Goal: Task Accomplishment & Management: Manage account settings

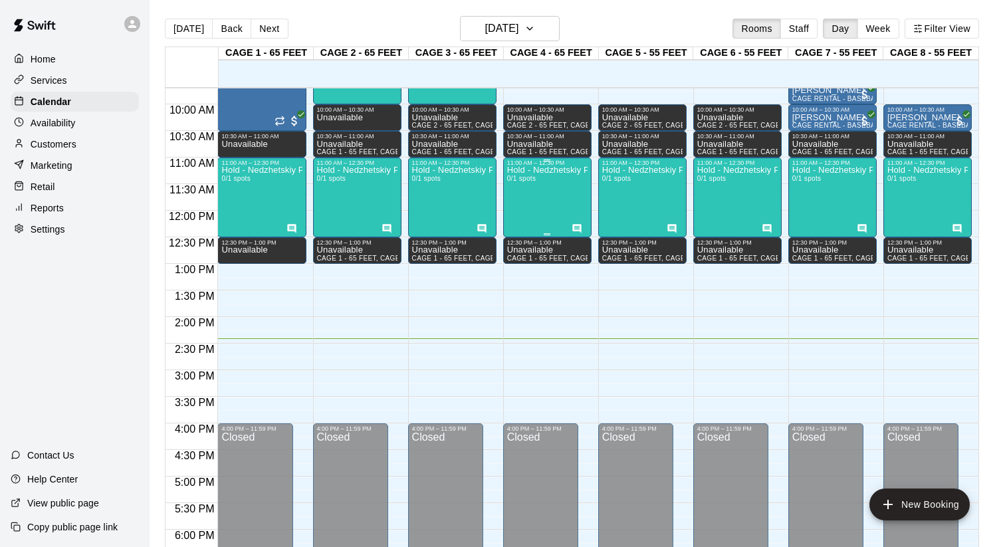
scroll to position [522, 0]
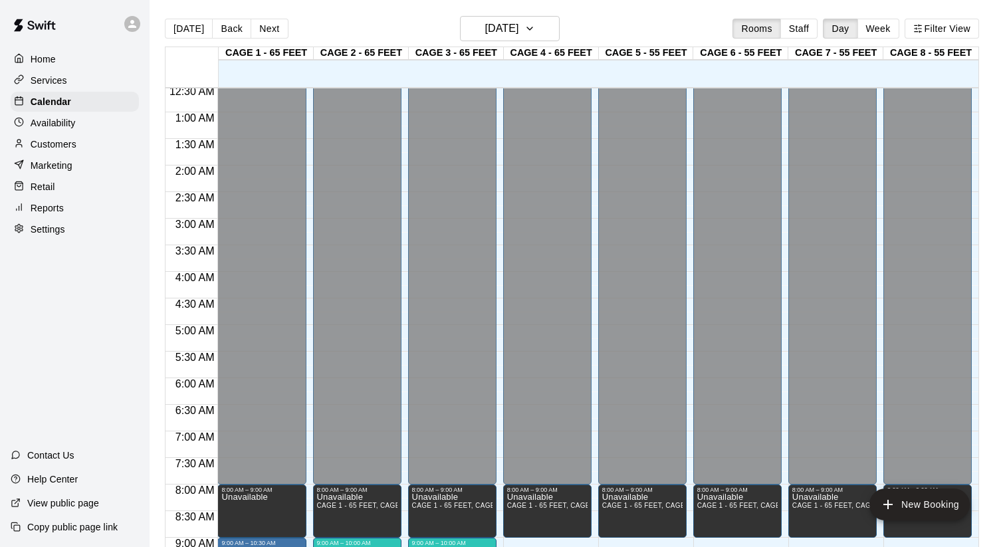
scroll to position [19, 0]
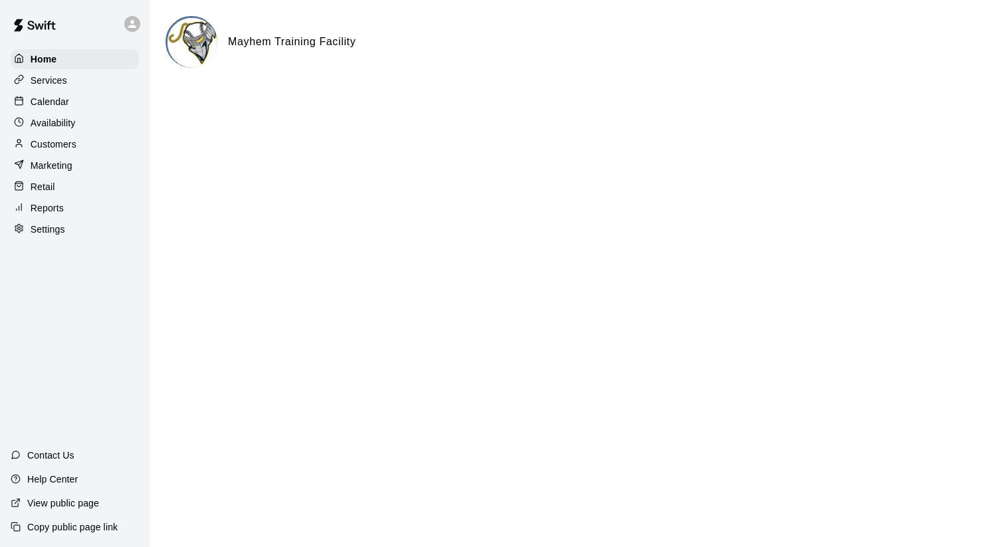
click at [51, 101] on p "Calendar" at bounding box center [50, 101] width 39 height 13
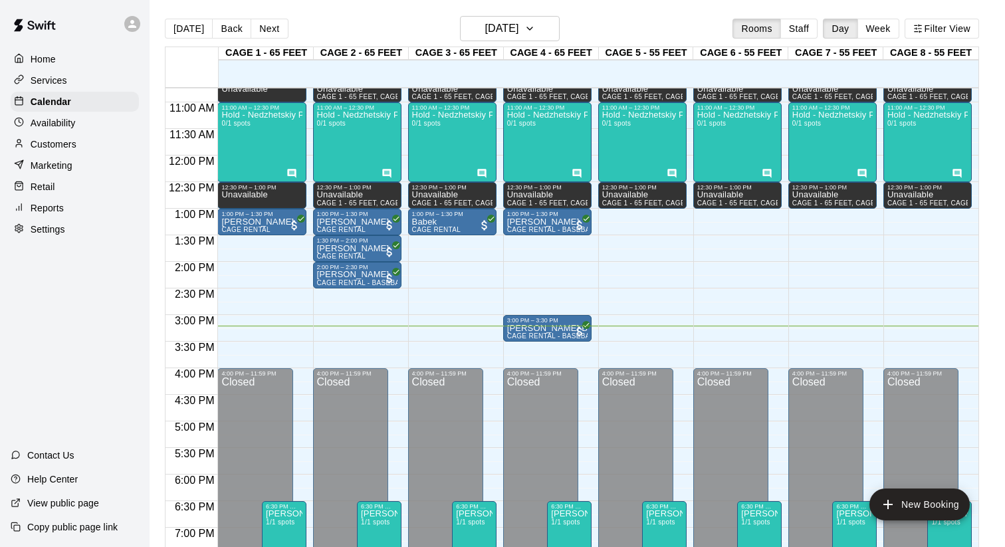
scroll to position [509, 0]
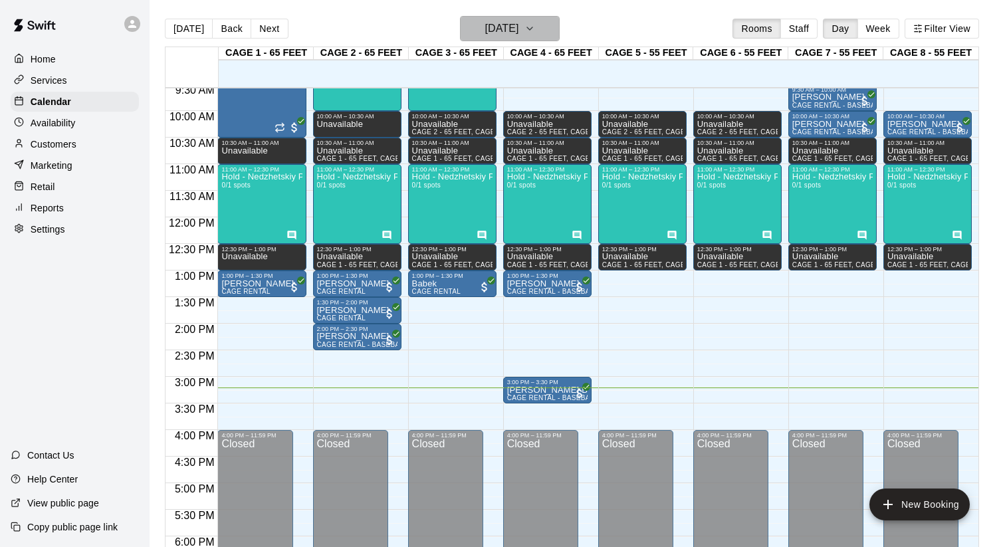
click at [542, 38] on button "[DATE]" at bounding box center [510, 28] width 100 height 25
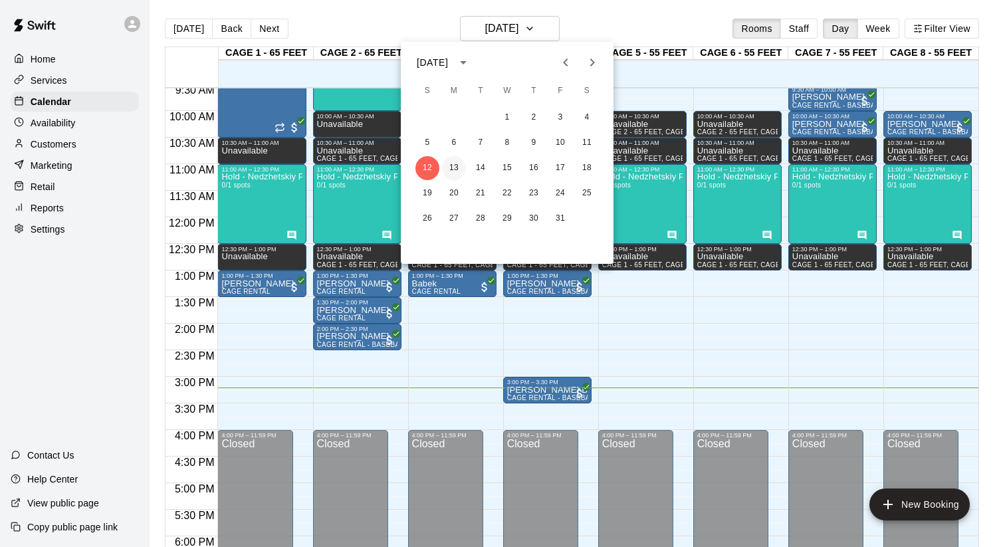
click at [455, 158] on button "13" at bounding box center [454, 168] width 24 height 24
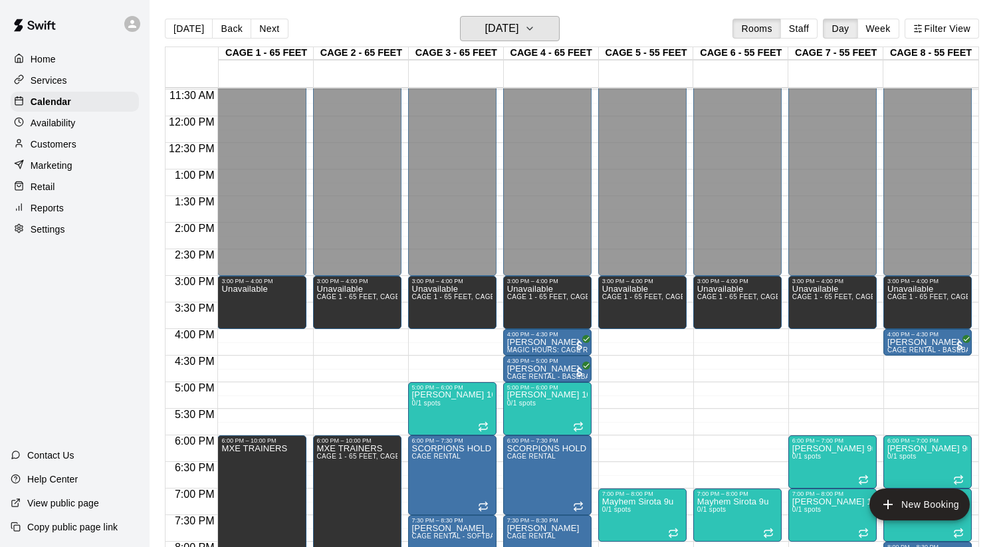
scroll to position [604, 0]
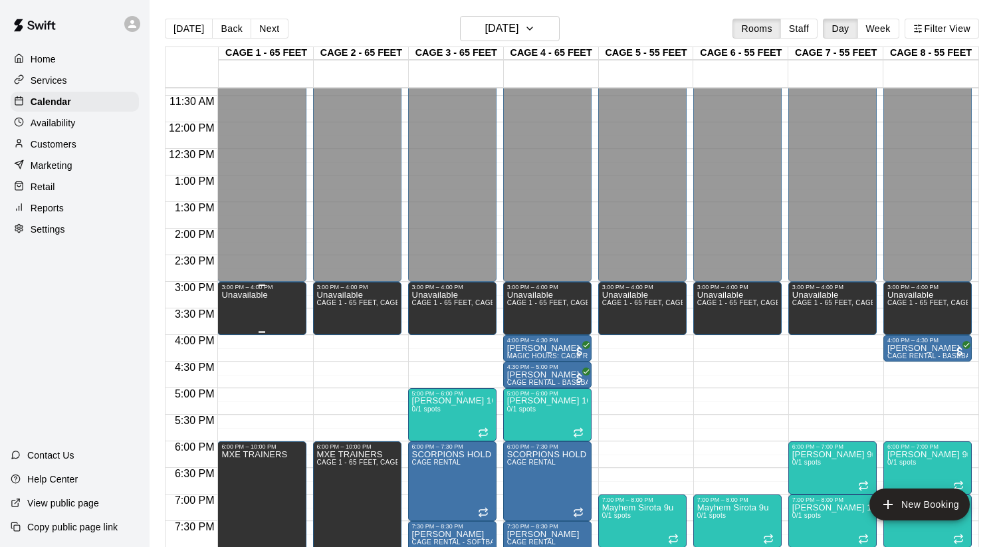
click at [233, 336] on icon "delete" at bounding box center [235, 337] width 9 height 12
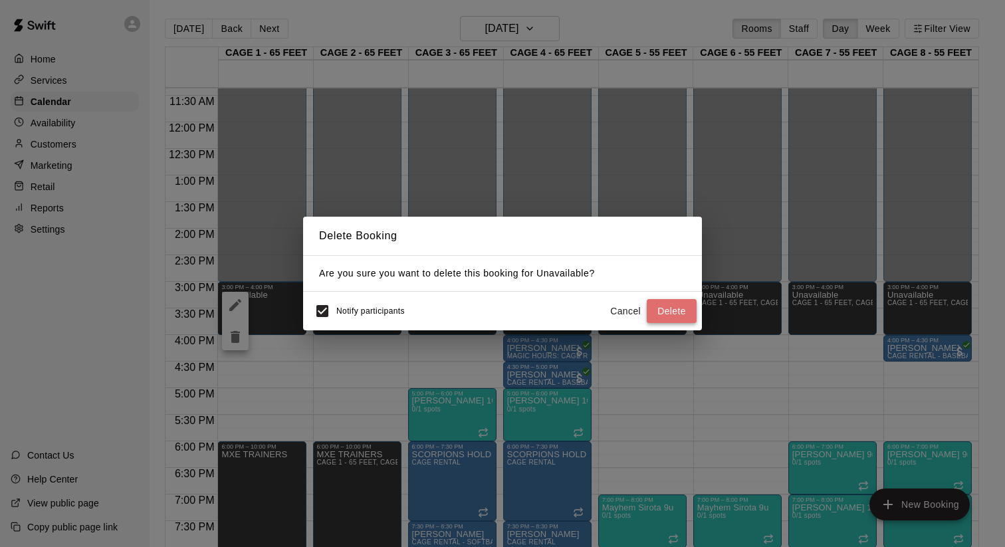
click at [671, 311] on button "Delete" at bounding box center [672, 311] width 50 height 25
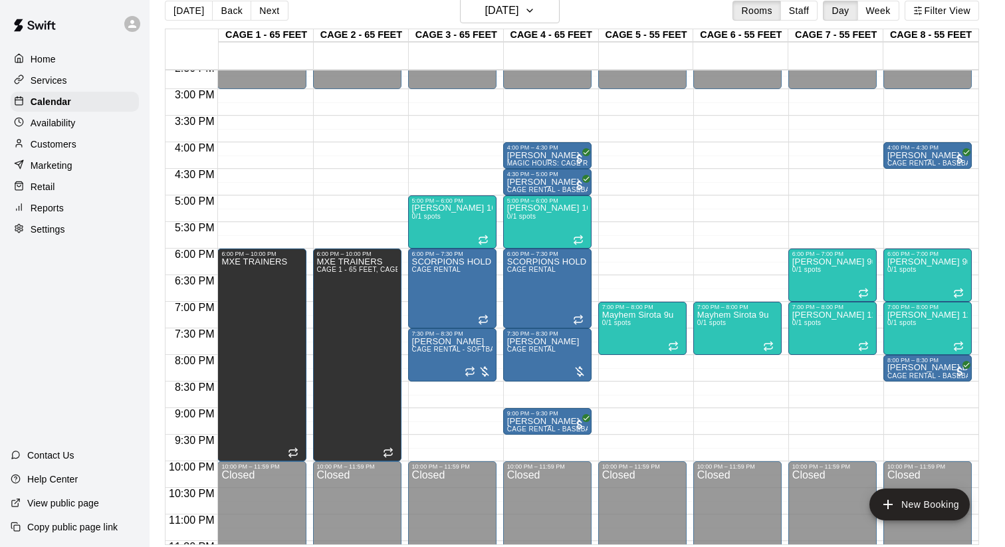
scroll to position [777, 0]
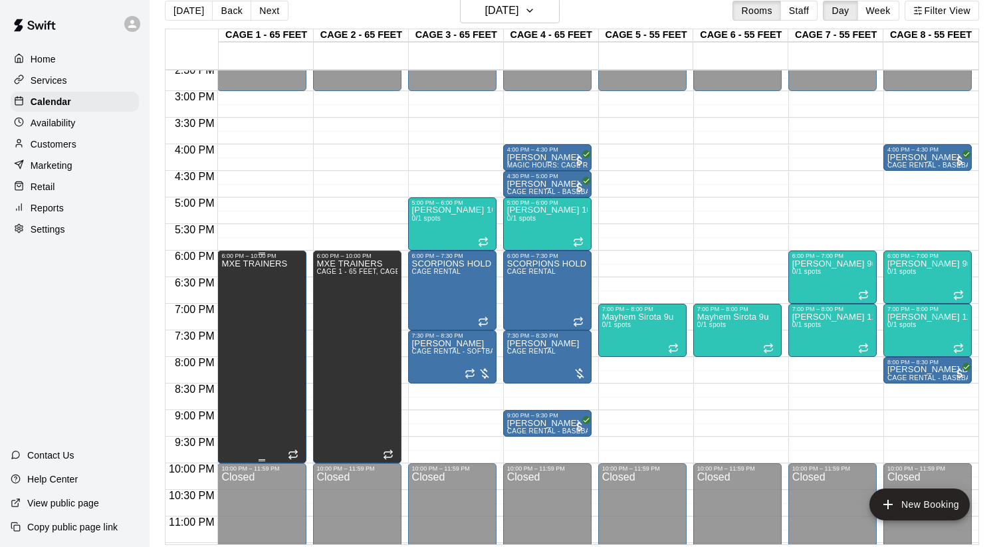
click at [282, 301] on div "MXE TRAINERS" at bounding box center [254, 532] width 66 height 547
click at [237, 264] on button "edit" at bounding box center [235, 273] width 27 height 27
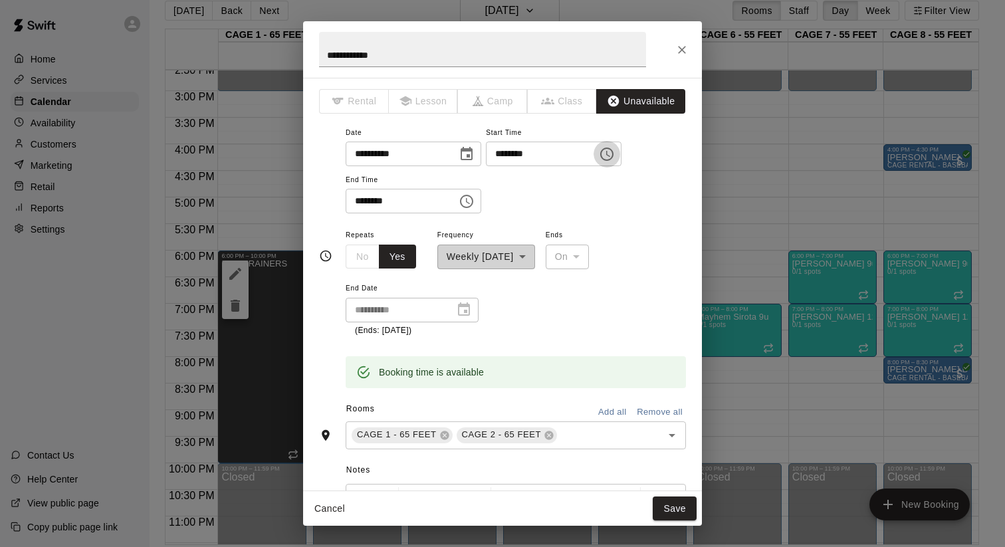
click at [615, 161] on icon "Choose time, selected time is 6:00 PM" at bounding box center [607, 154] width 16 height 16
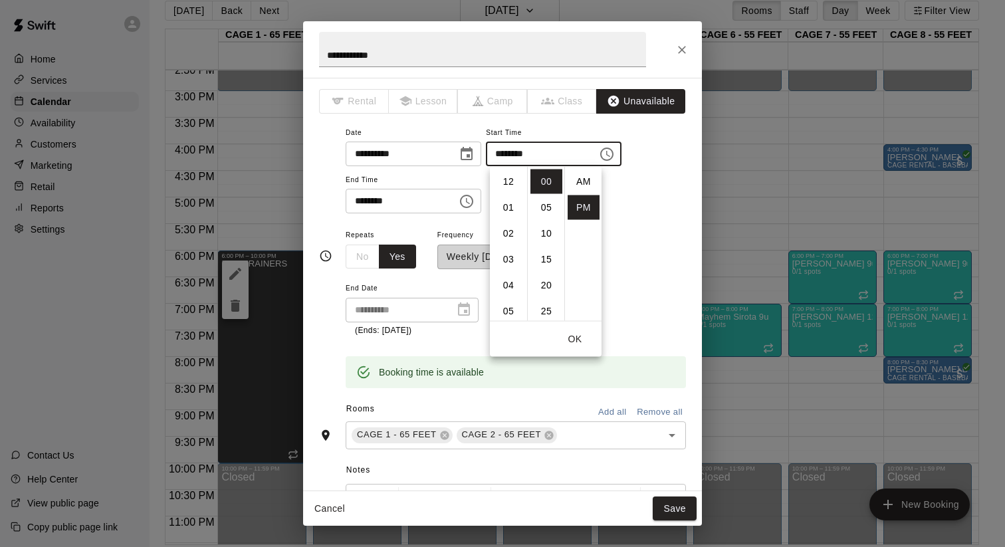
scroll to position [24, 0]
click at [512, 210] on li "07" at bounding box center [508, 207] width 32 height 25
click at [543, 299] on li "30" at bounding box center [546, 306] width 32 height 25
type input "********"
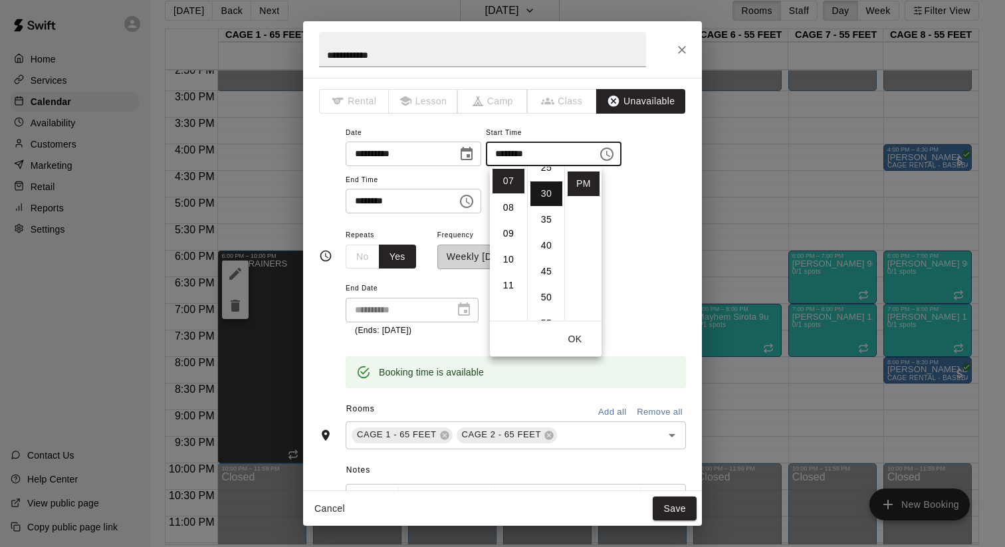
scroll to position [155, 0]
click at [585, 338] on button "OK" at bounding box center [575, 339] width 43 height 25
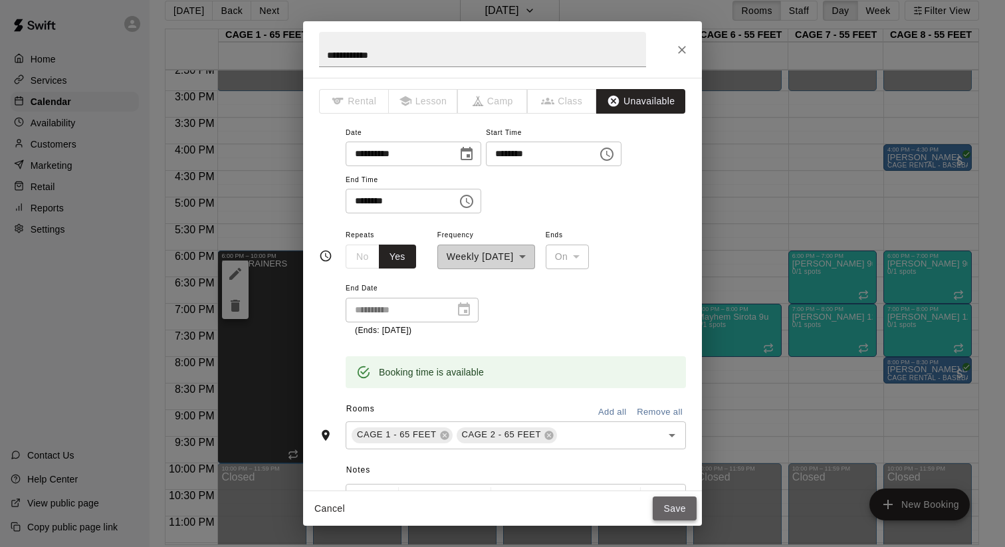
click at [665, 508] on button "Save" at bounding box center [675, 508] width 44 height 25
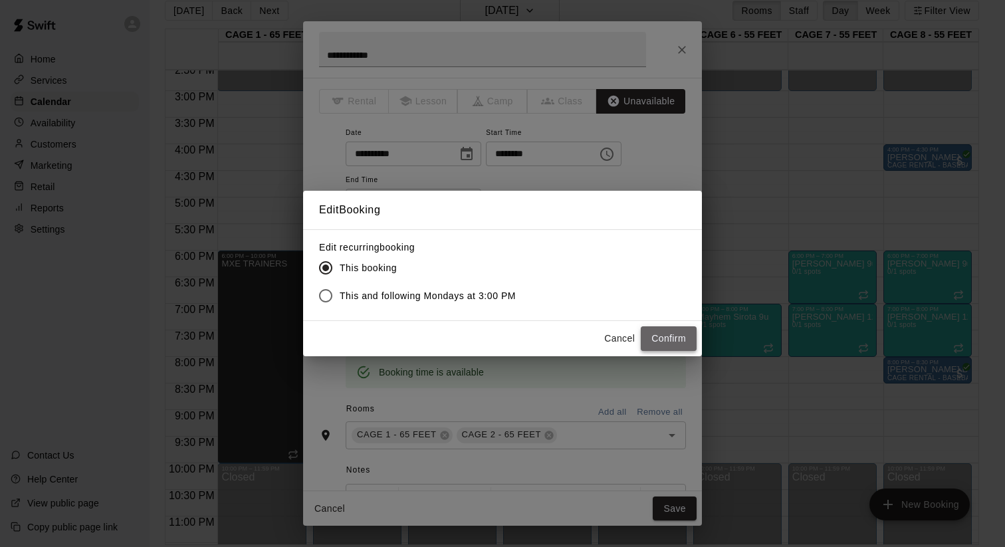
click at [660, 346] on button "Confirm" at bounding box center [669, 338] width 56 height 25
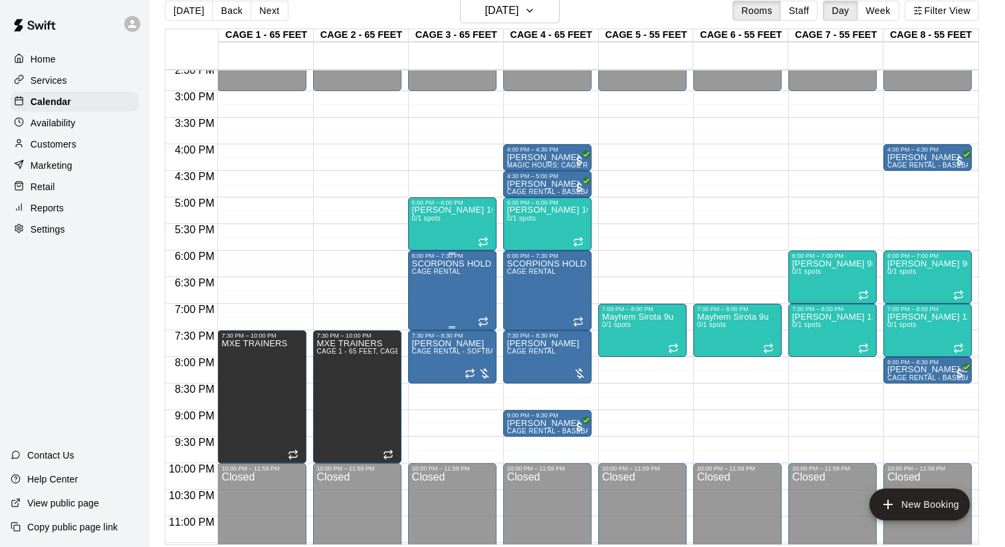
click at [438, 284] on div "SCORPIONS HOLD CAGE RENTAL" at bounding box center [452, 532] width 80 height 547
click at [425, 274] on icon "edit" at bounding box center [425, 274] width 12 height 12
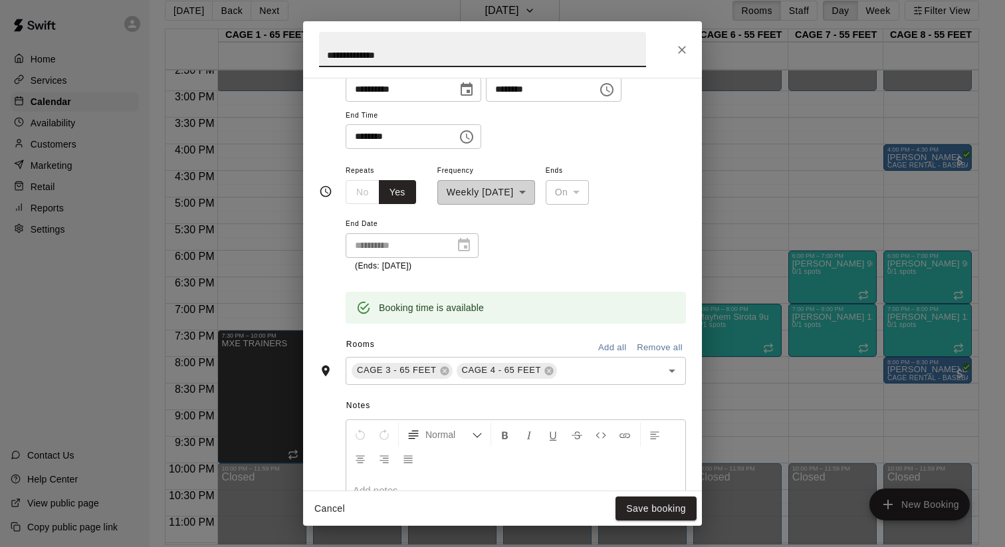
scroll to position [135, 0]
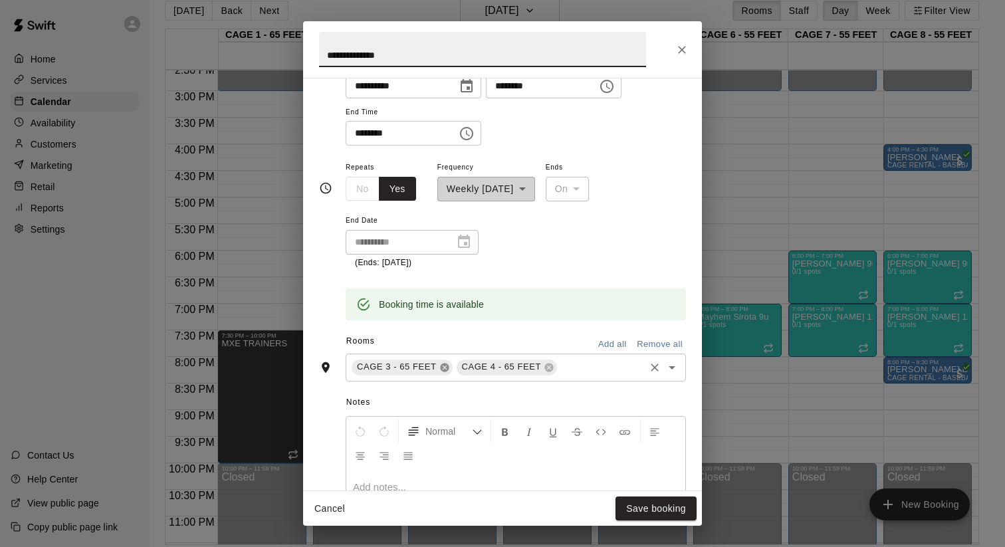
click at [447, 365] on icon at bounding box center [444, 367] width 9 height 9
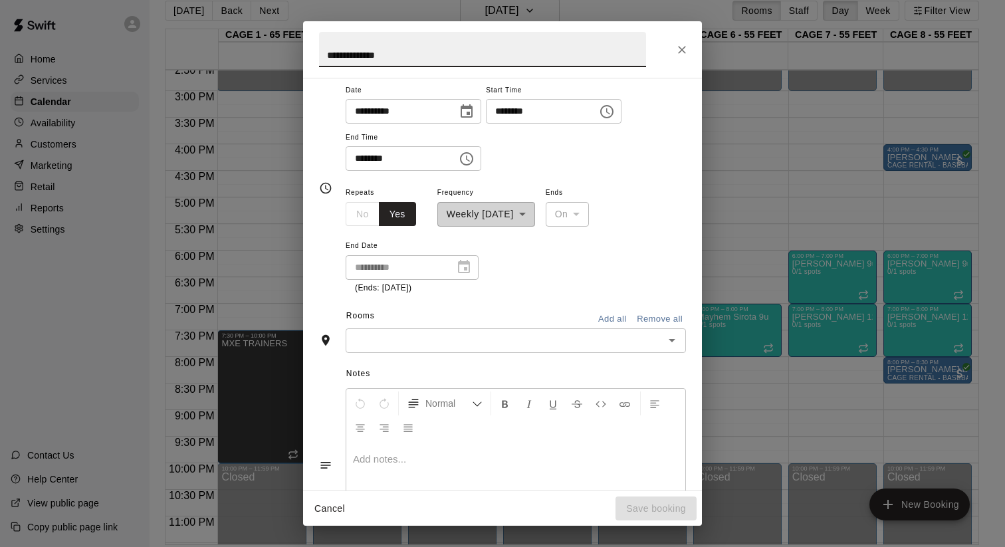
click at [423, 346] on input "text" at bounding box center [505, 340] width 310 height 17
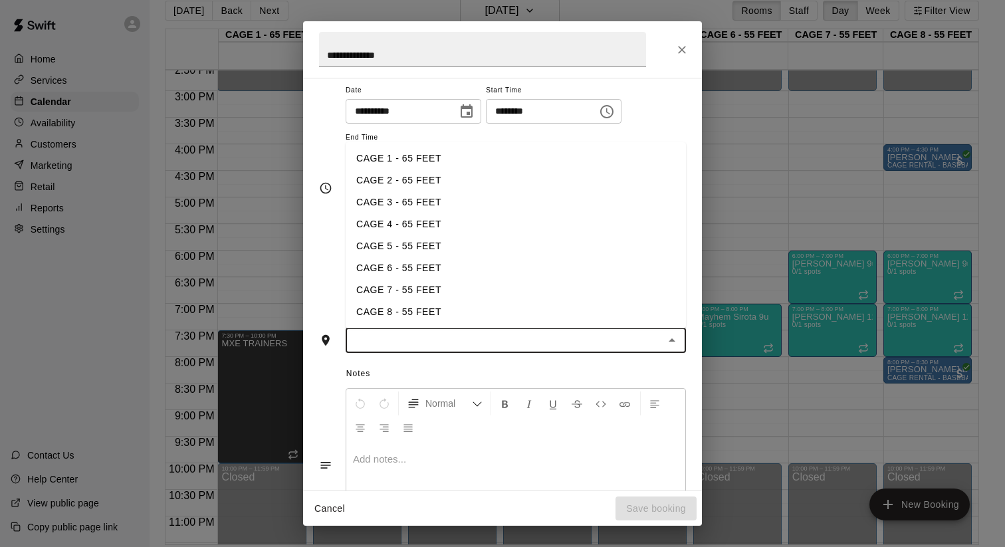
click at [399, 157] on li "CAGE 1 - 65 FEET" at bounding box center [516, 159] width 340 height 22
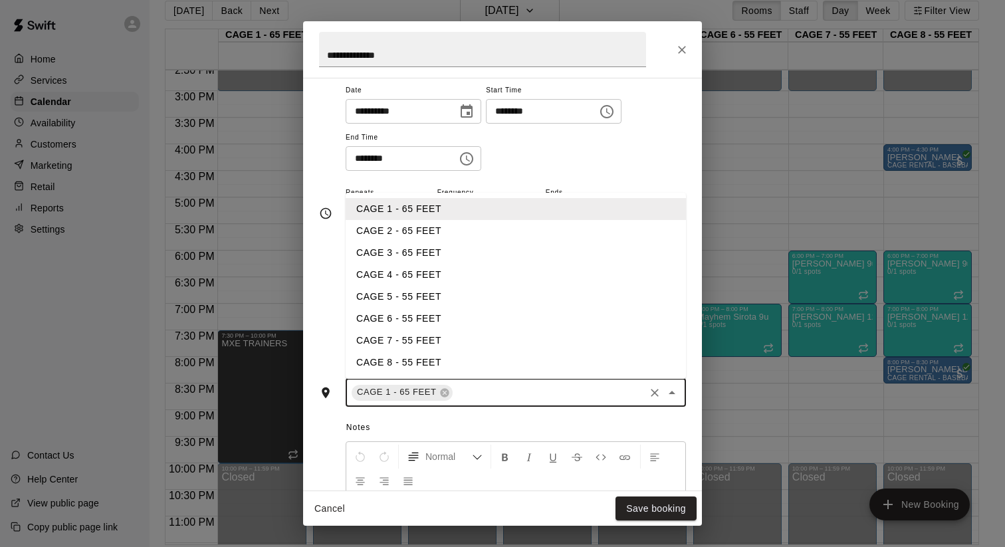
click at [465, 392] on input "text" at bounding box center [549, 392] width 189 height 17
click at [405, 231] on li "CAGE 2 - 65 FEET" at bounding box center [516, 231] width 340 height 22
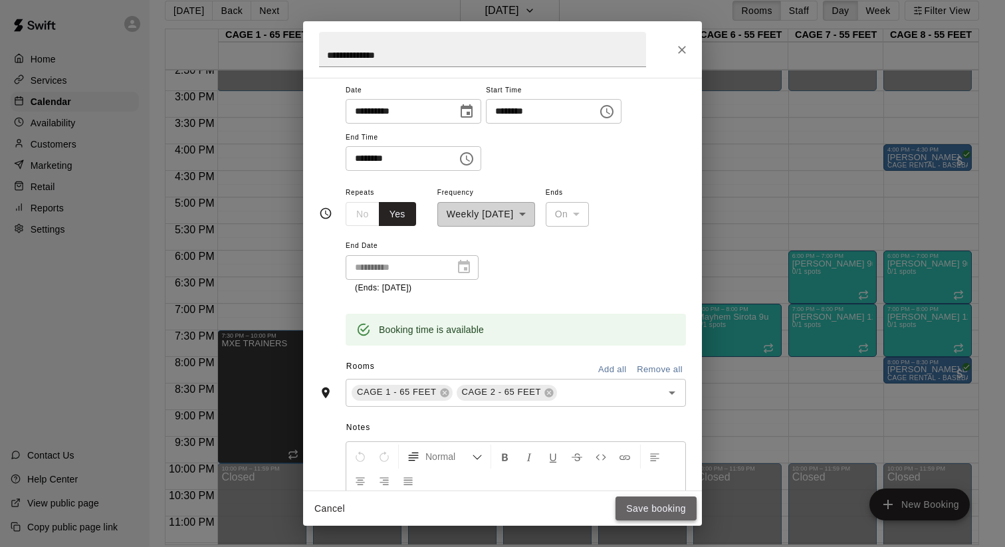
click at [647, 505] on button "Save booking" at bounding box center [655, 508] width 81 height 25
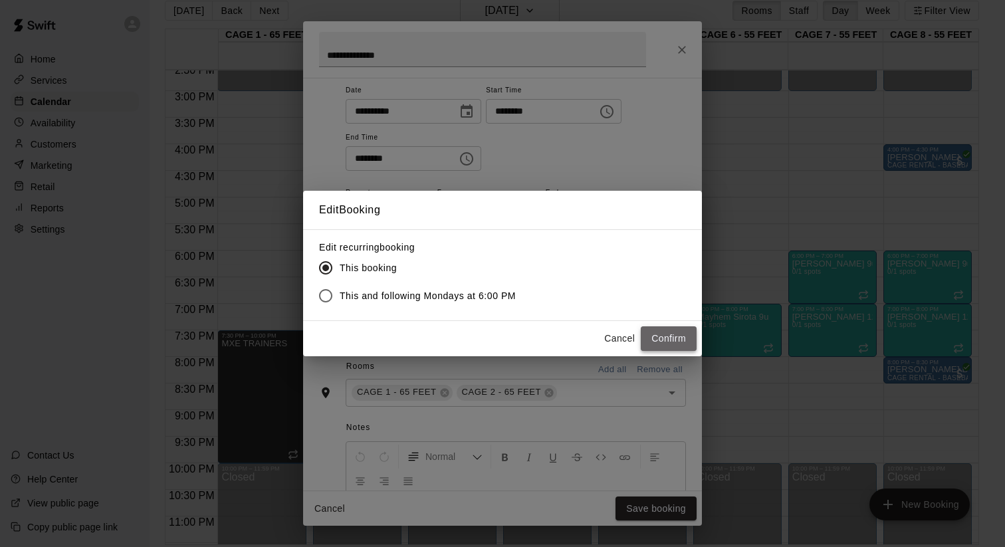
click at [677, 339] on button "Confirm" at bounding box center [669, 338] width 56 height 25
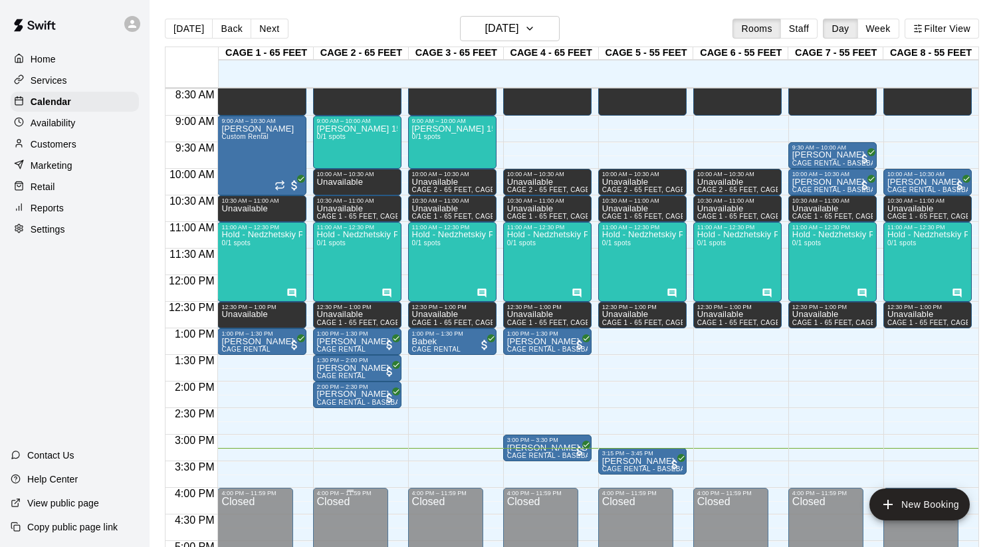
scroll to position [419, 0]
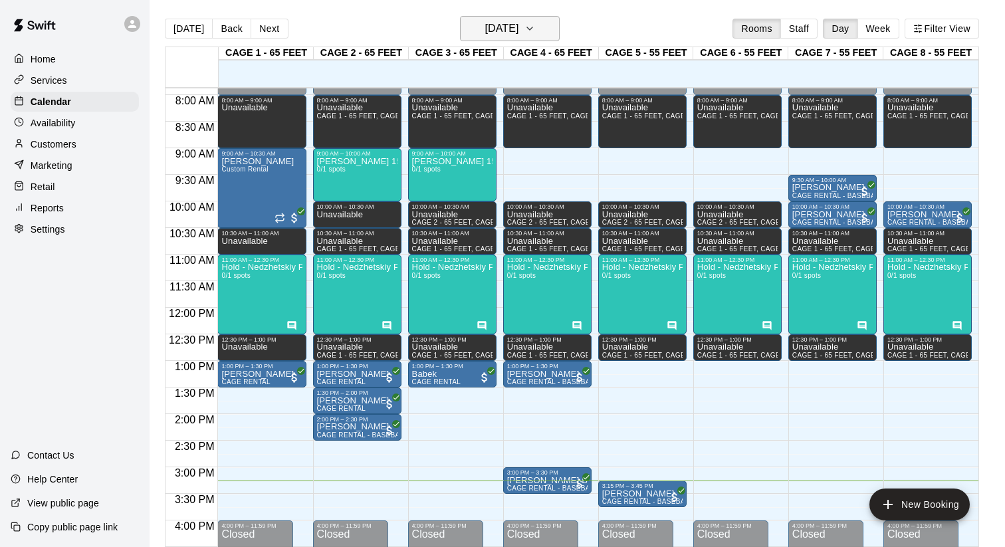
click at [484, 28] on h6 "[DATE]" at bounding box center [501, 28] width 34 height 19
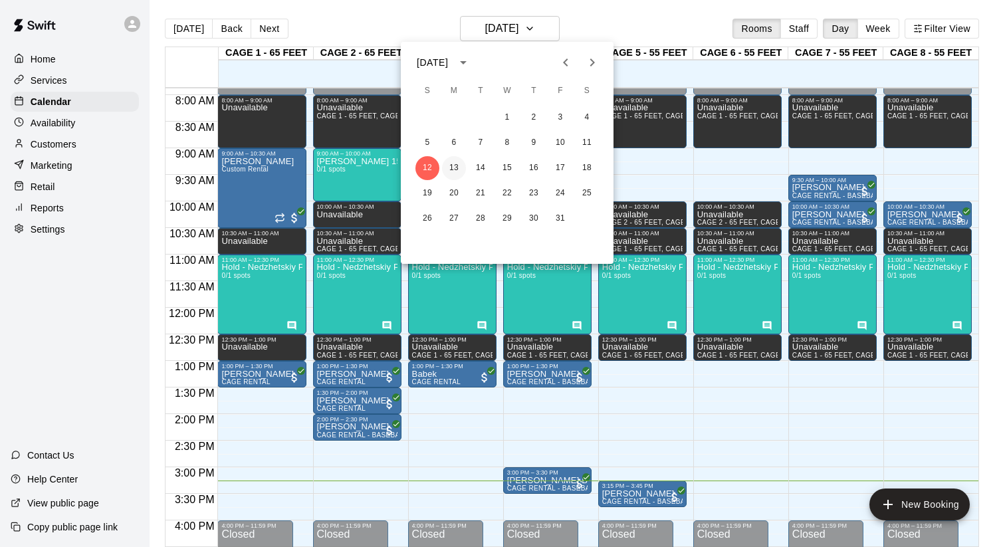
click at [447, 167] on button "13" at bounding box center [454, 168] width 24 height 24
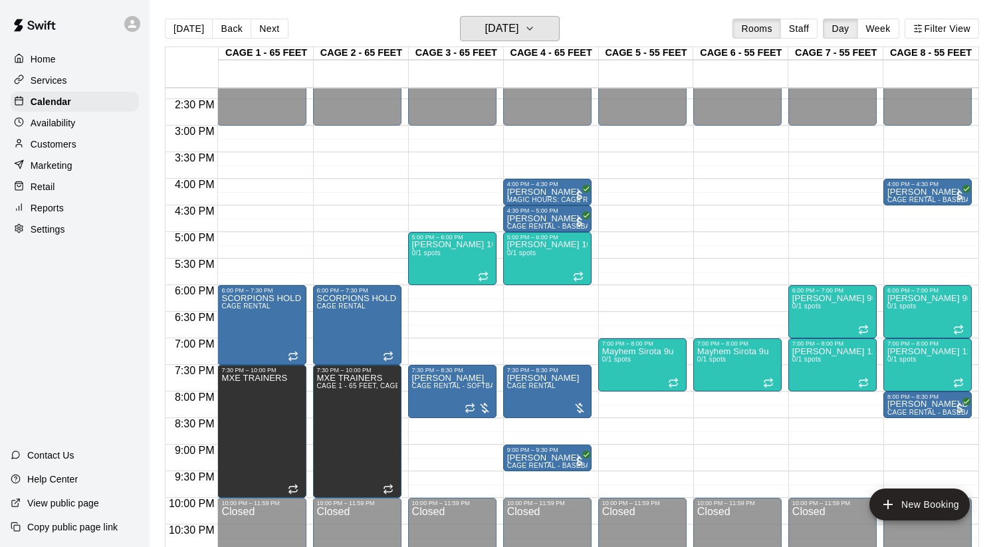
scroll to position [803, 0]
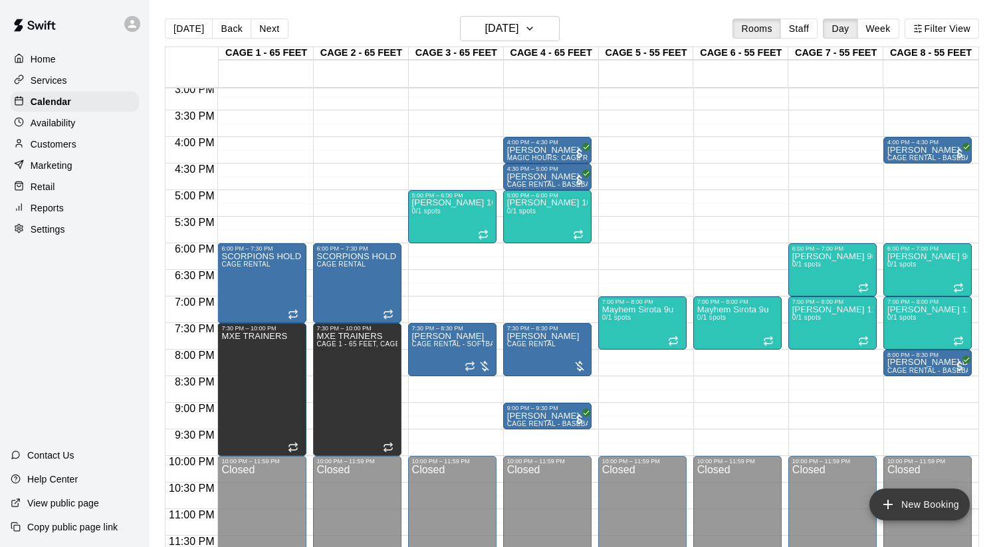
click at [925, 506] on button "New Booking" at bounding box center [919, 504] width 100 height 32
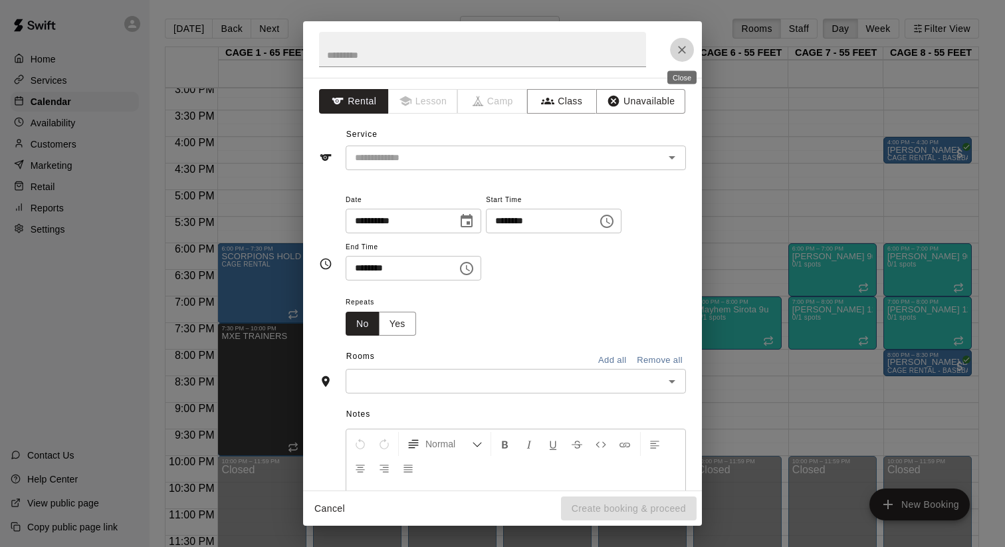
click at [682, 52] on icon "Close" at bounding box center [681, 49] width 13 height 13
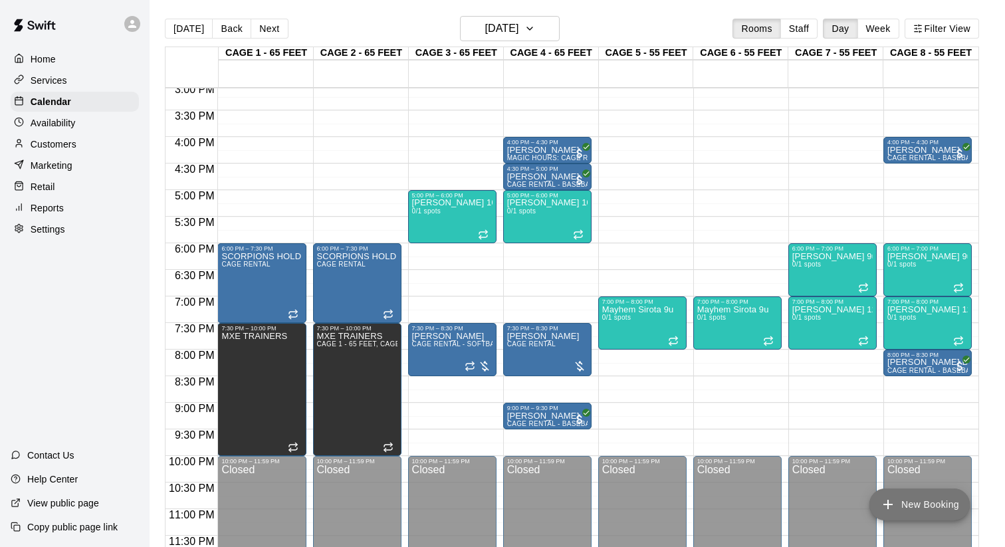
click at [936, 501] on button "New Booking" at bounding box center [919, 504] width 100 height 32
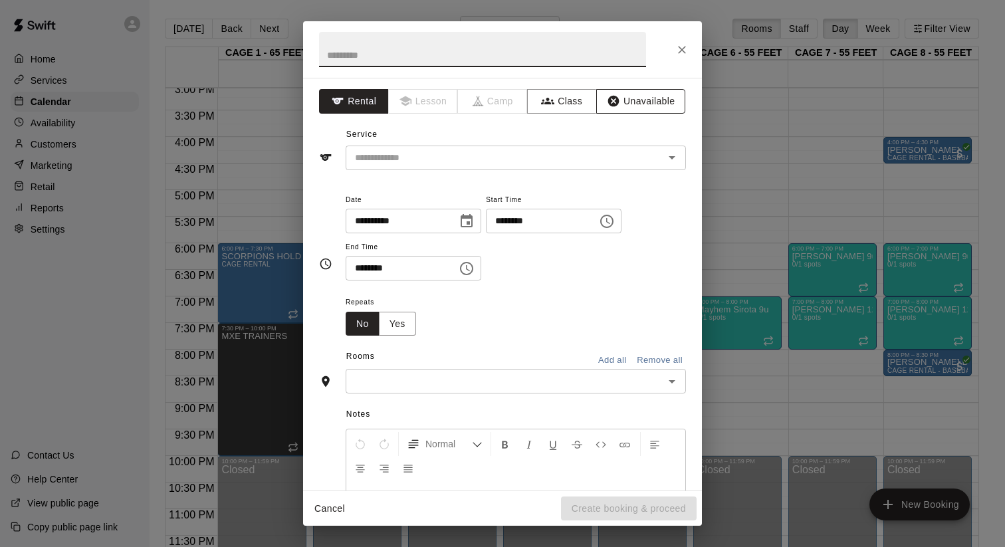
click at [614, 98] on icon "button" at bounding box center [613, 101] width 11 height 11
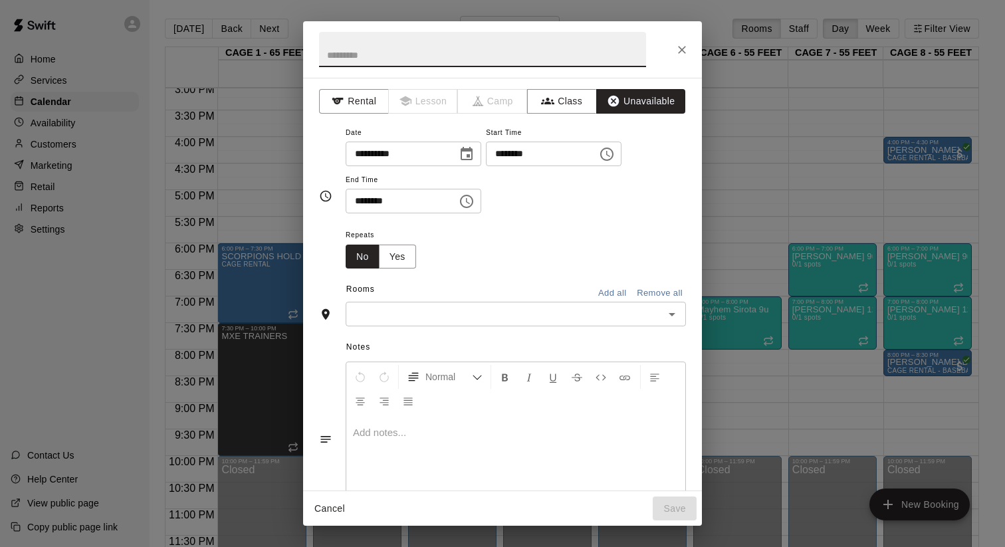
click at [530, 48] on input "text" at bounding box center [482, 49] width 327 height 35
type input "**********"
click at [613, 146] on icon "Choose time, selected time is 3:00 PM" at bounding box center [607, 154] width 16 height 16
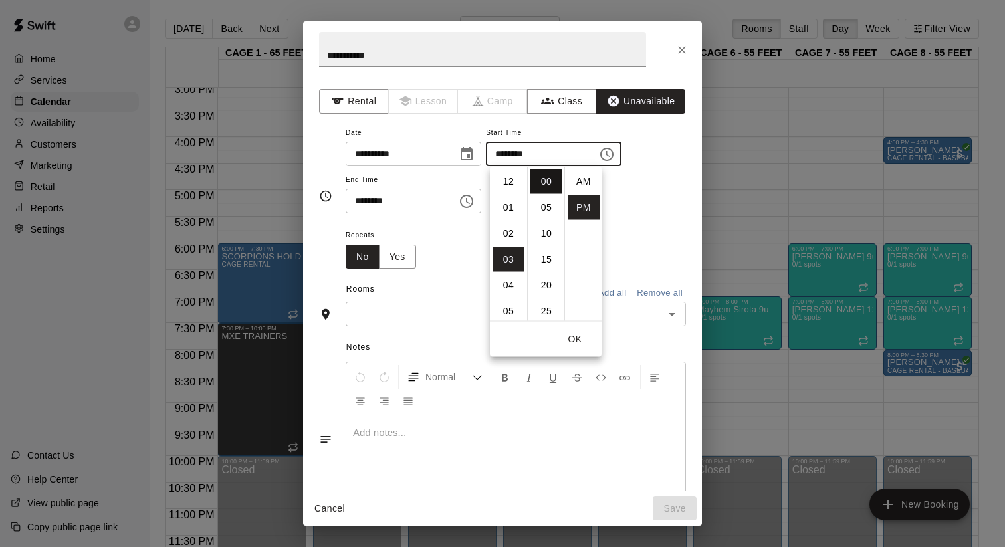
scroll to position [24, 0]
click at [506, 263] on li "06" at bounding box center [508, 259] width 32 height 25
type input "********"
click at [629, 249] on div "Repeats No Yes" at bounding box center [516, 248] width 340 height 42
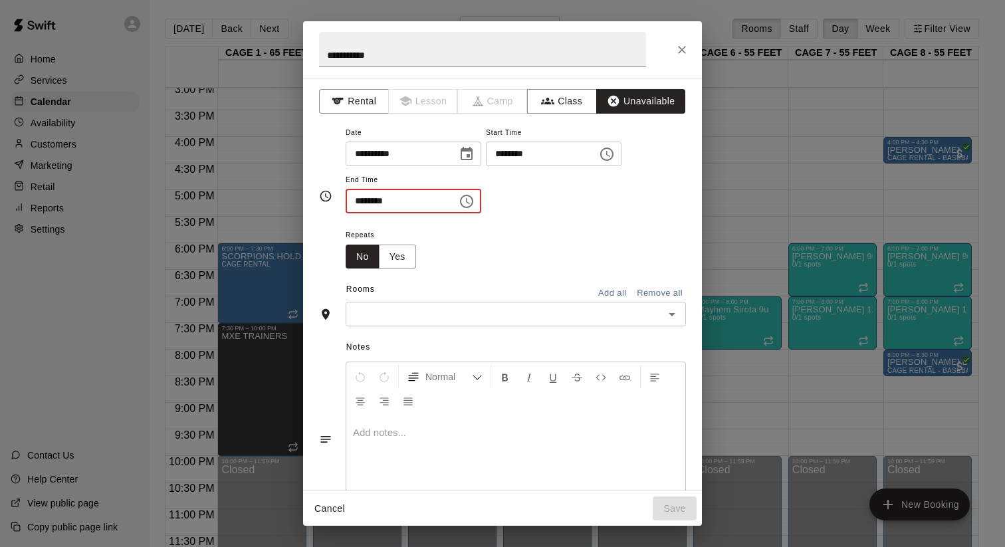
click at [355, 204] on input "********" at bounding box center [397, 201] width 102 height 25
type input "********"
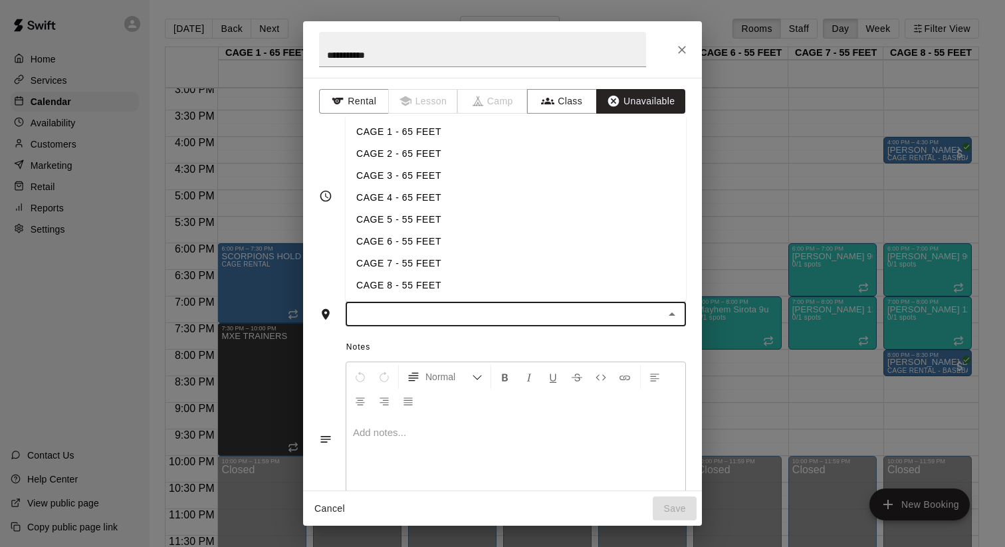
click at [470, 315] on input "text" at bounding box center [505, 314] width 310 height 17
click at [405, 180] on li "CAGE 3 - 65 FEET" at bounding box center [516, 176] width 340 height 22
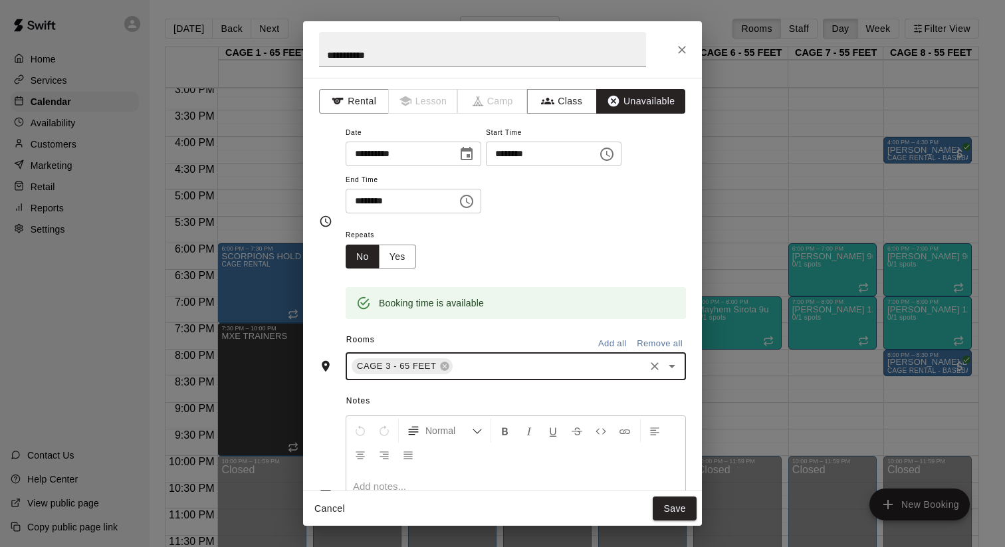
click at [500, 374] on div "CAGE 3 - 65 FEET ​" at bounding box center [516, 366] width 340 height 28
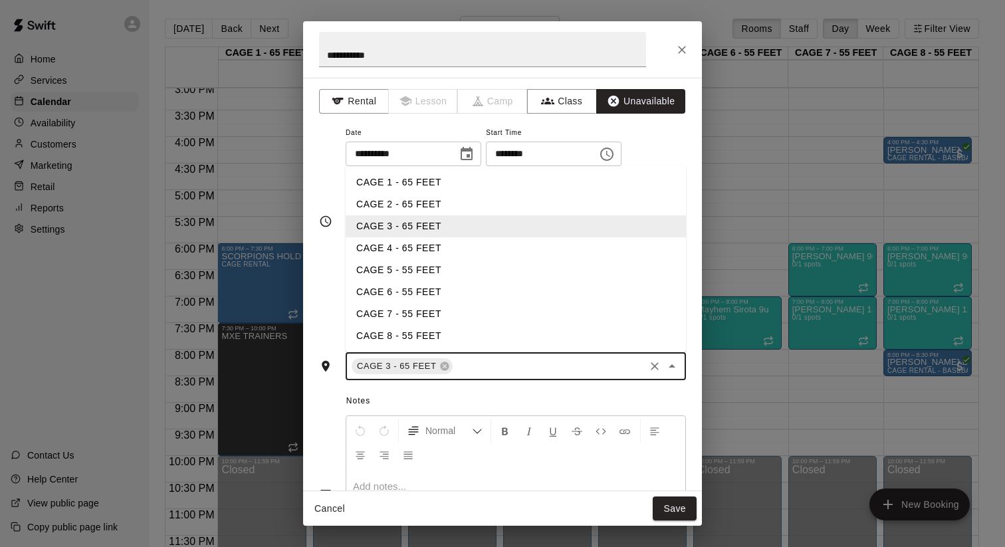
click at [443, 255] on li "CAGE 4 - 65 FEET" at bounding box center [516, 248] width 340 height 22
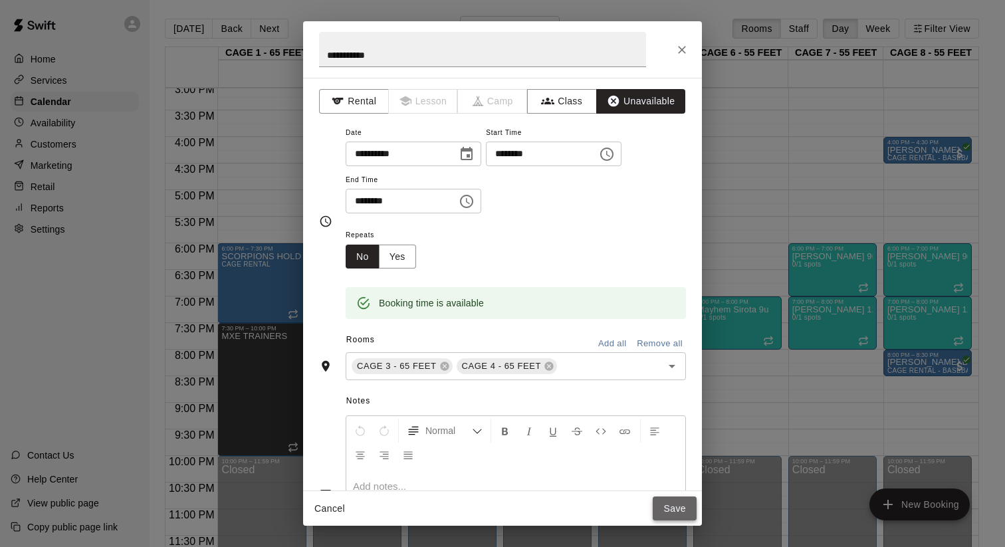
click at [672, 511] on button "Save" at bounding box center [675, 508] width 44 height 25
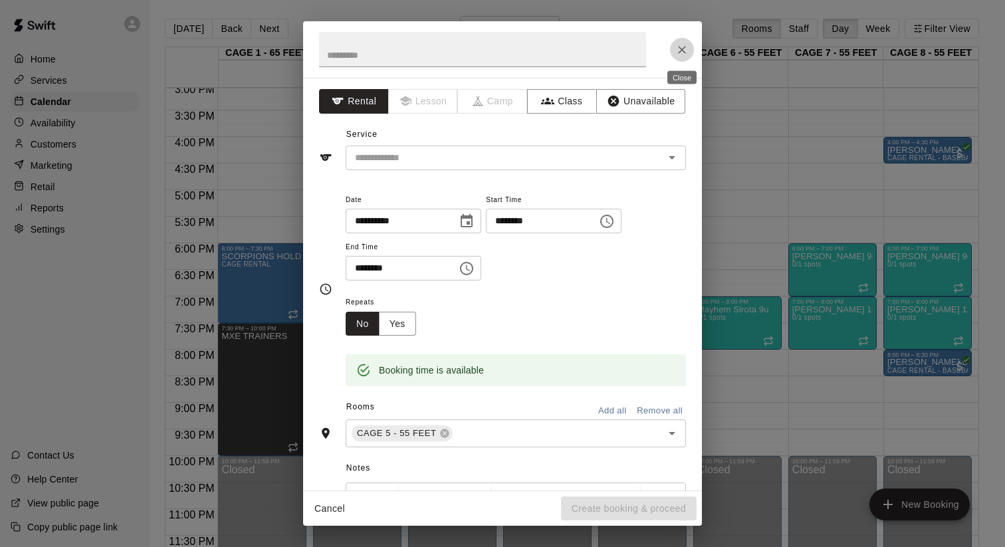
click at [682, 52] on icon "Close" at bounding box center [681, 49] width 13 height 13
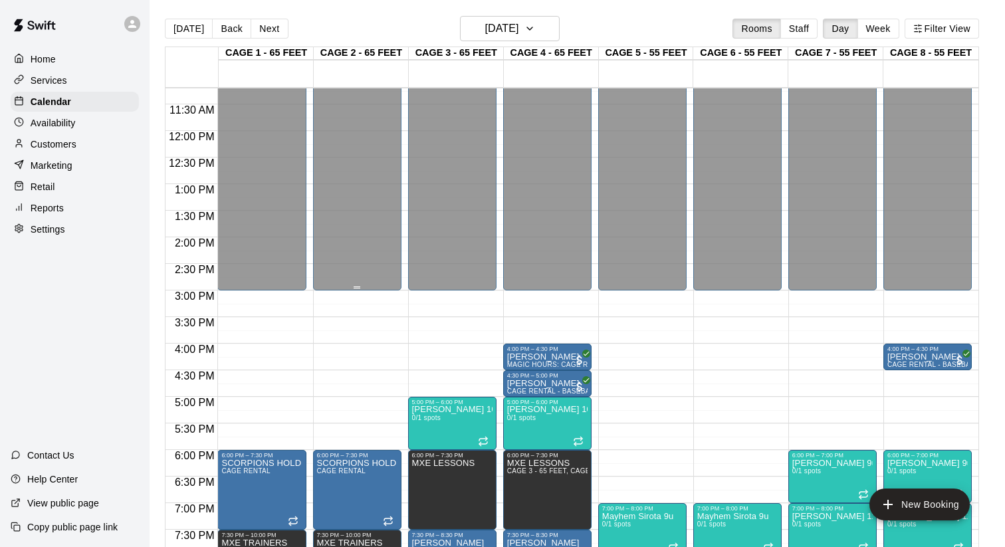
scroll to position [594, 0]
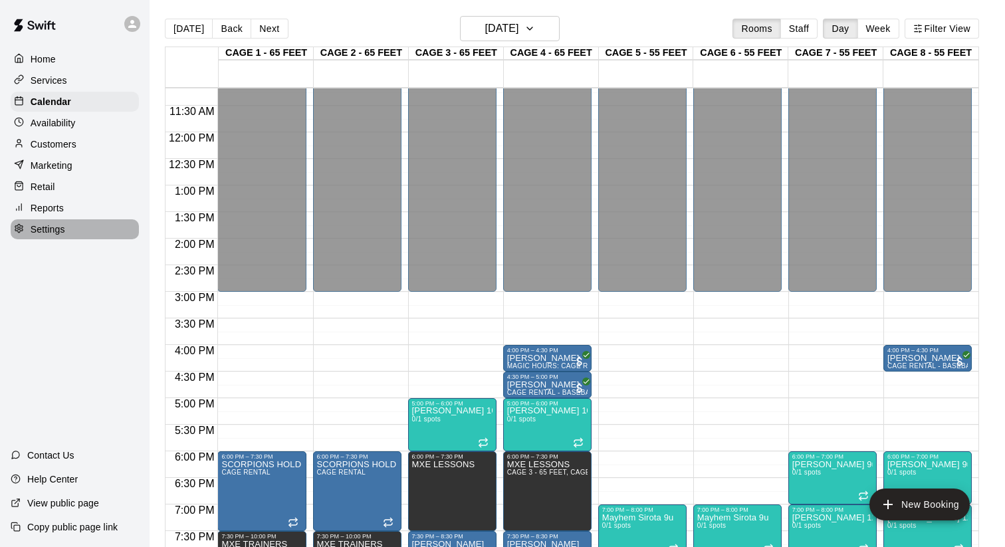
click at [57, 223] on p "Settings" at bounding box center [48, 229] width 35 height 13
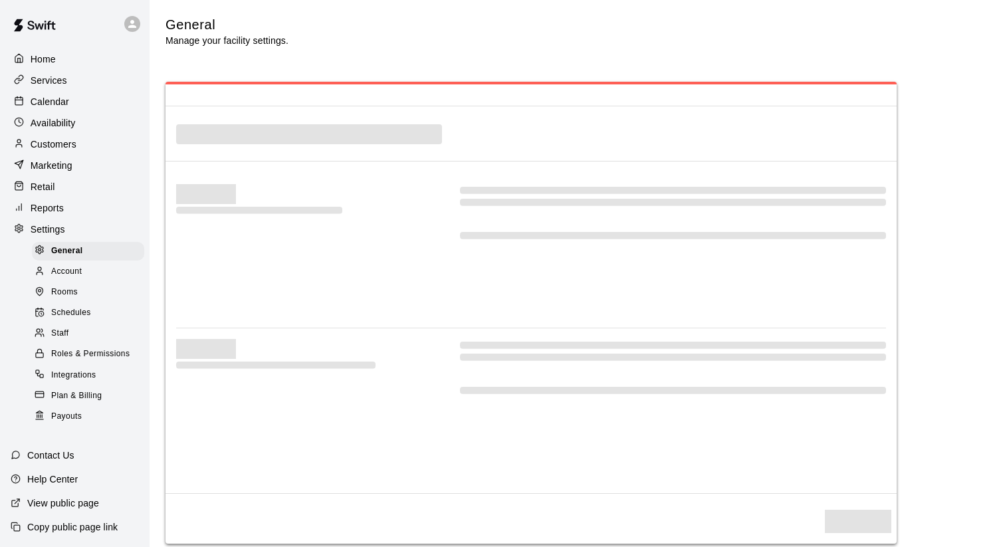
select select "**"
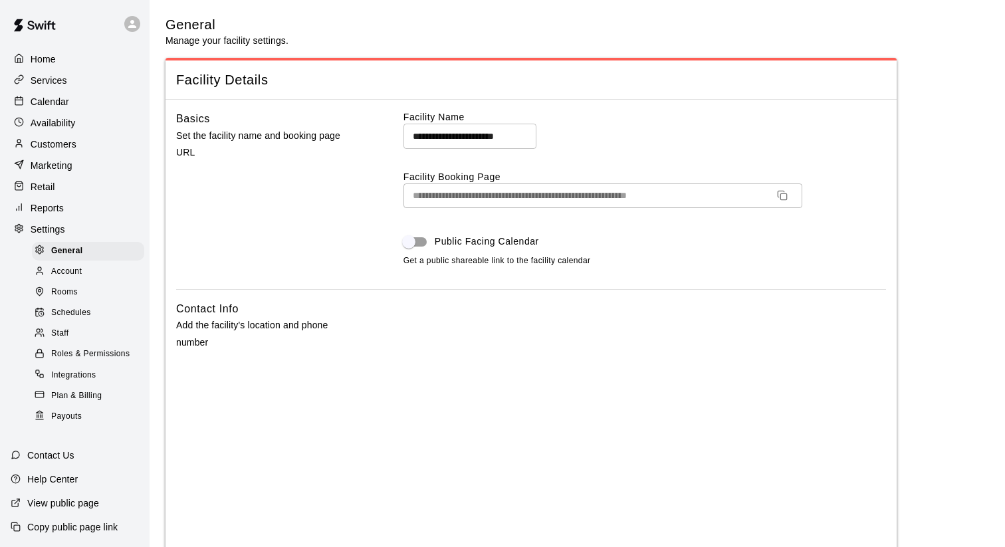
click at [81, 312] on span "Schedules" at bounding box center [71, 312] width 40 height 13
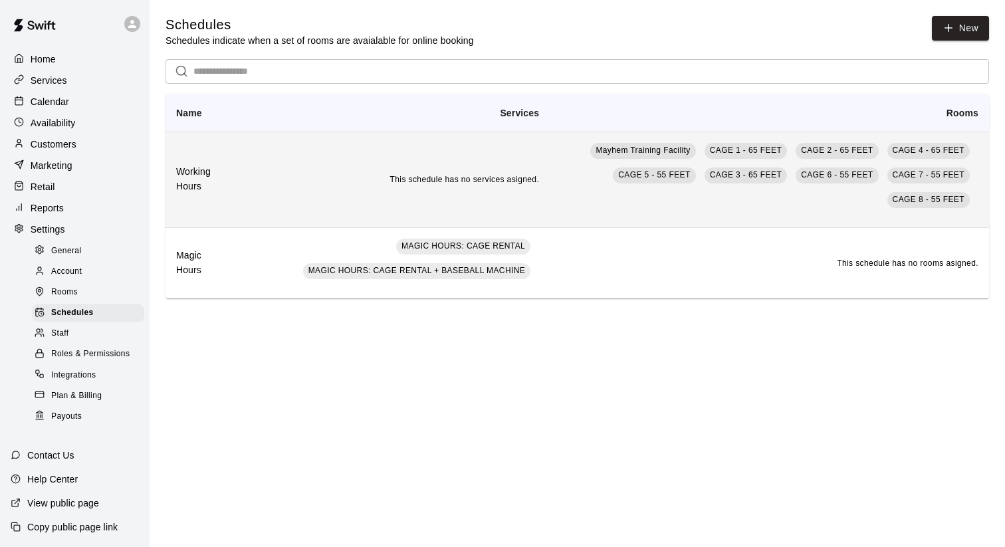
click at [257, 177] on td "This schedule has no services asigned." at bounding box center [391, 180] width 317 height 96
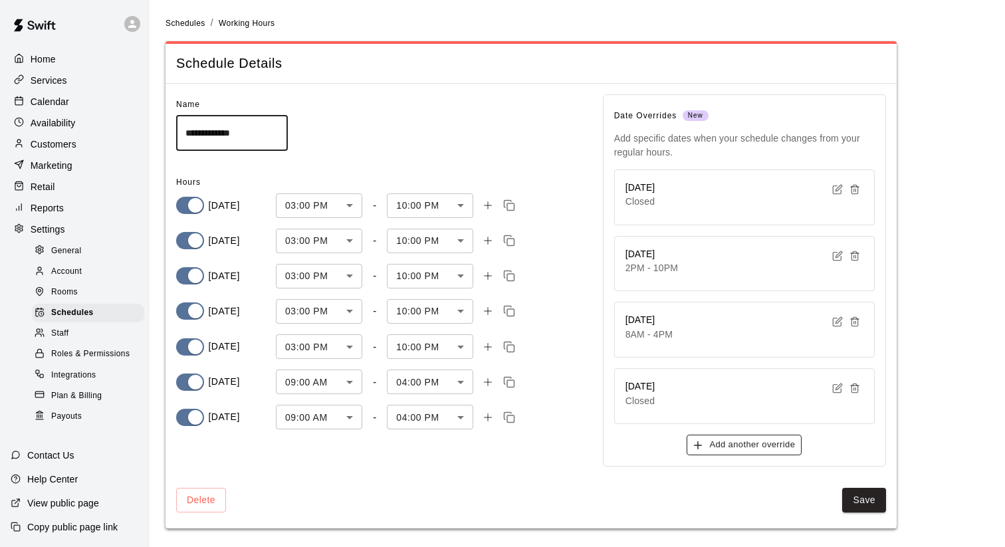
click at [761, 448] on button "Add another override" at bounding box center [743, 445] width 115 height 21
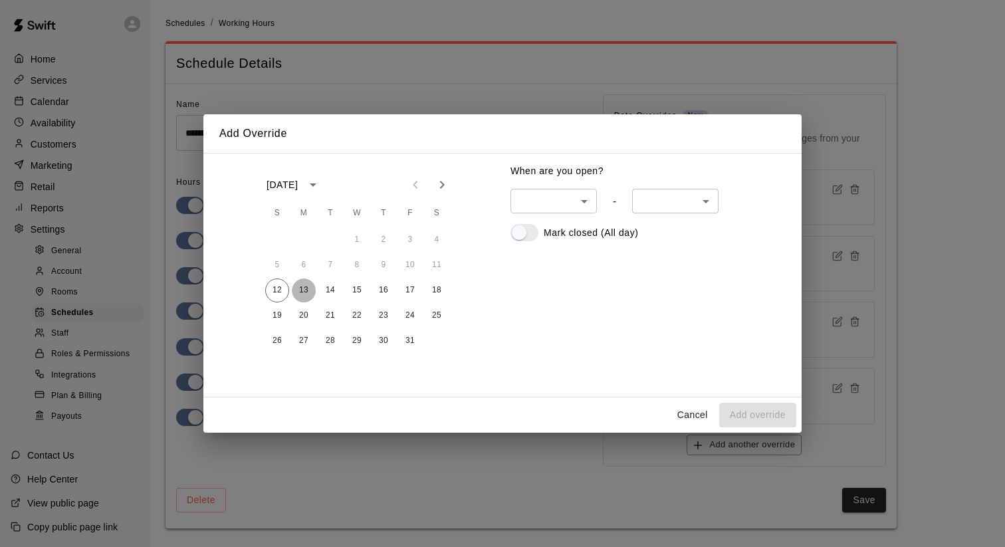
click at [301, 289] on button "13" at bounding box center [304, 290] width 24 height 24
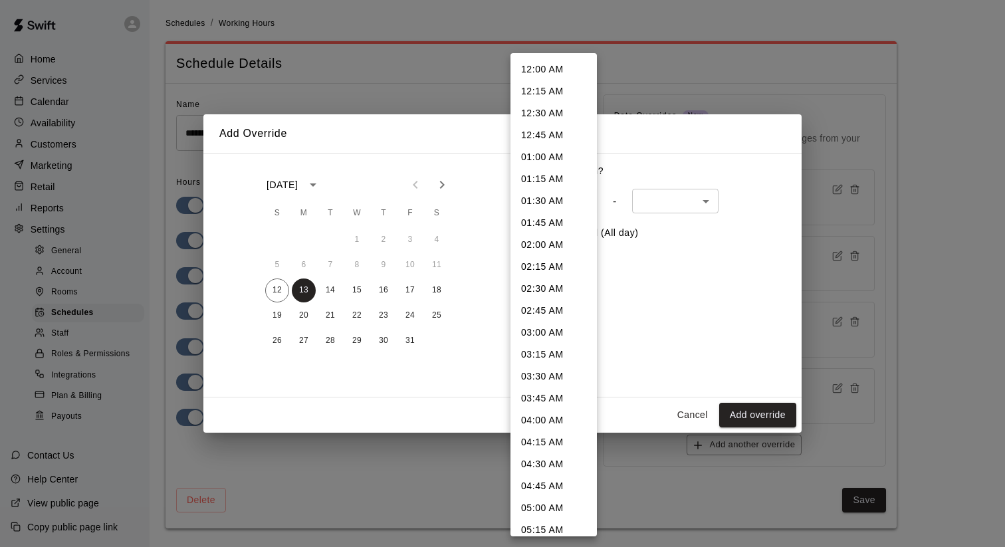
click at [567, 199] on body "**********" at bounding box center [502, 272] width 1005 height 544
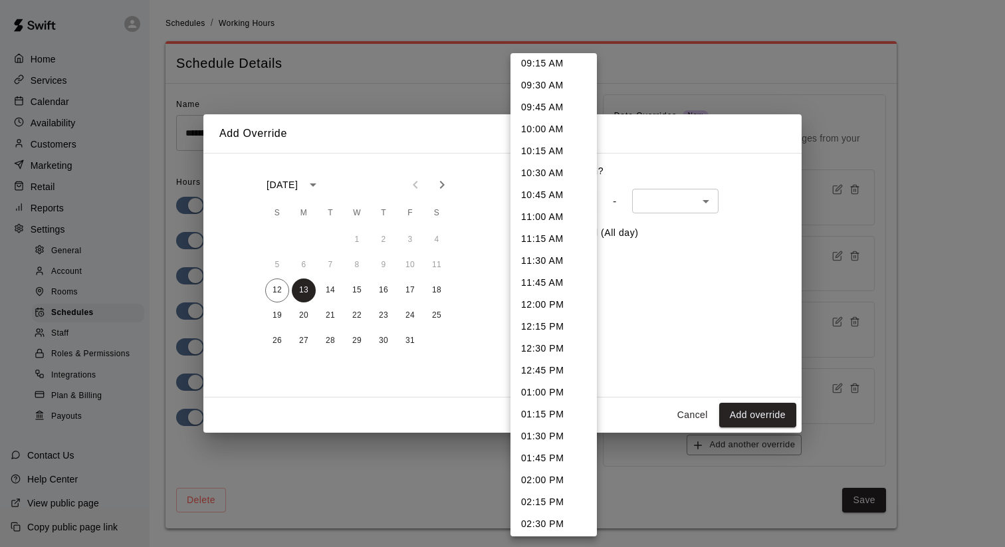
click at [534, 477] on li "02:00 PM" at bounding box center [553, 480] width 86 height 22
type input "***"
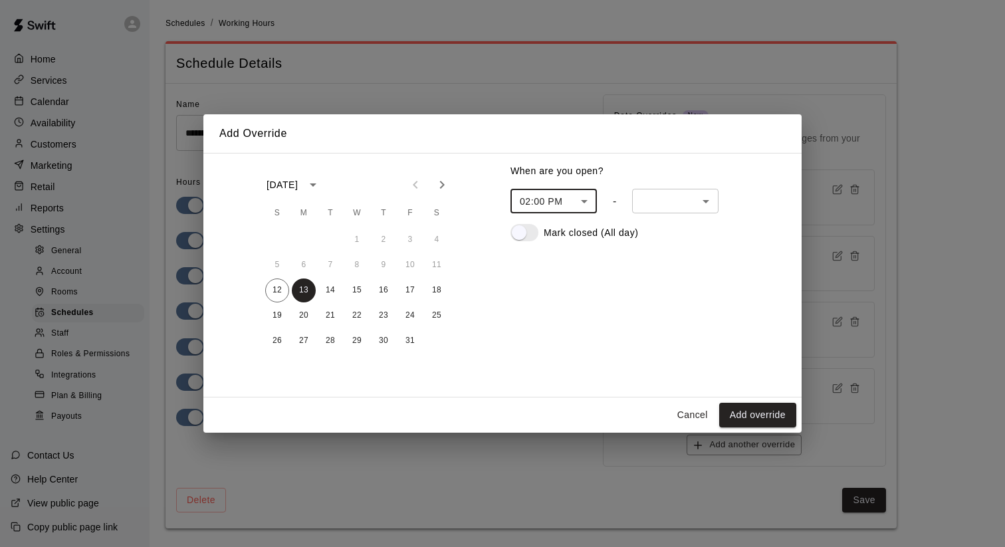
click at [709, 200] on body "**********" at bounding box center [502, 272] width 1005 height 544
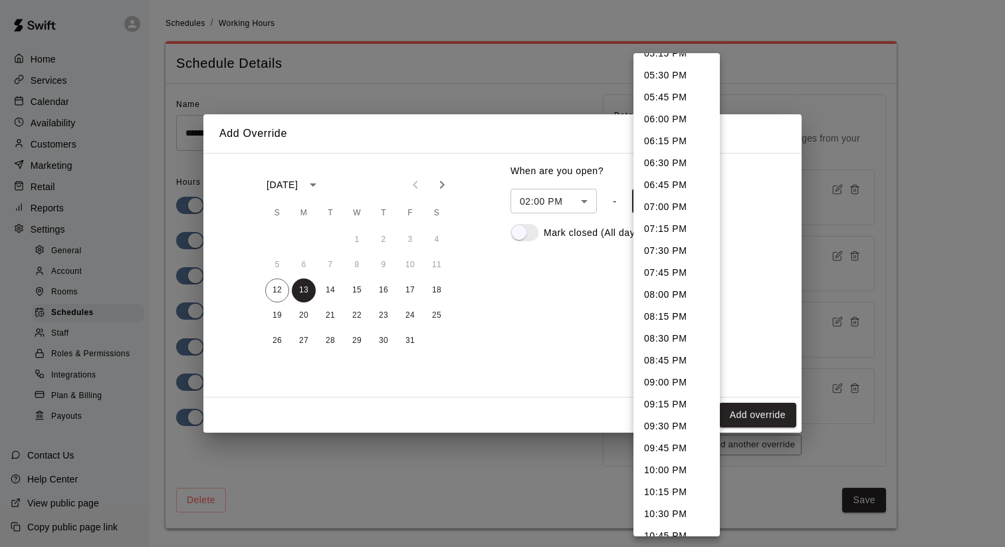
scroll to position [308, 0]
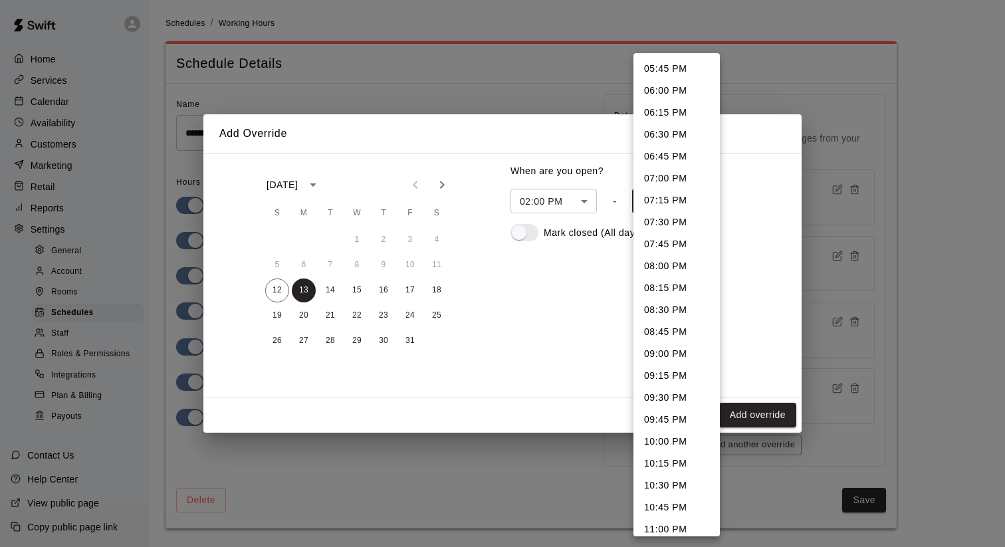
click at [668, 437] on li "10:00 PM" at bounding box center [676, 442] width 86 height 22
type input "****"
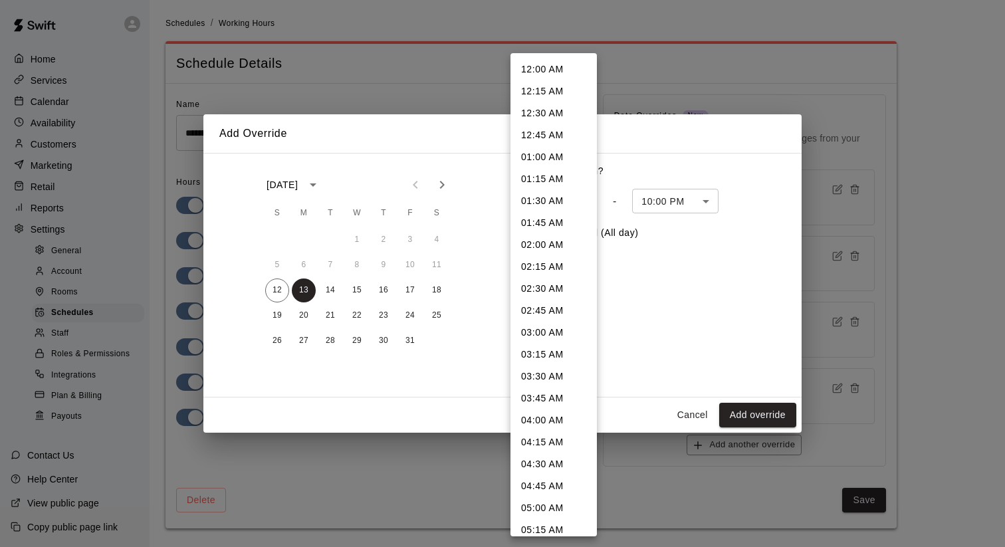
click at [590, 200] on body "**********" at bounding box center [502, 272] width 1005 height 544
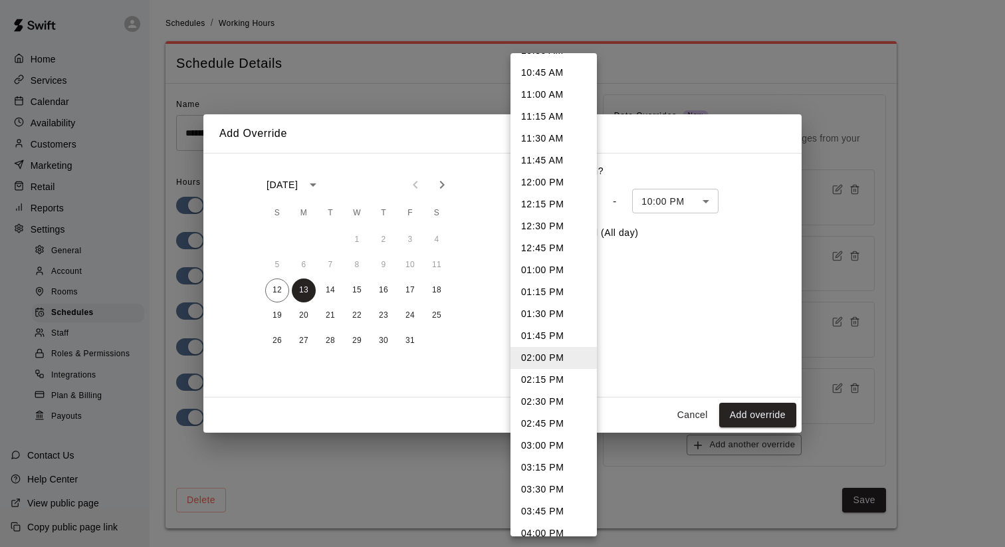
scroll to position [928, 0]
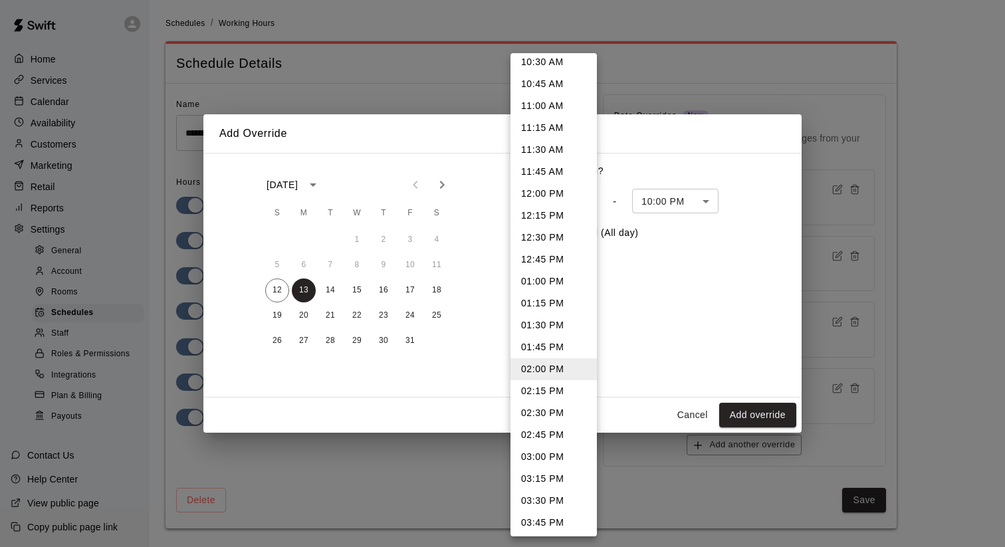
click at [552, 154] on li "11:30 AM" at bounding box center [553, 150] width 86 height 22
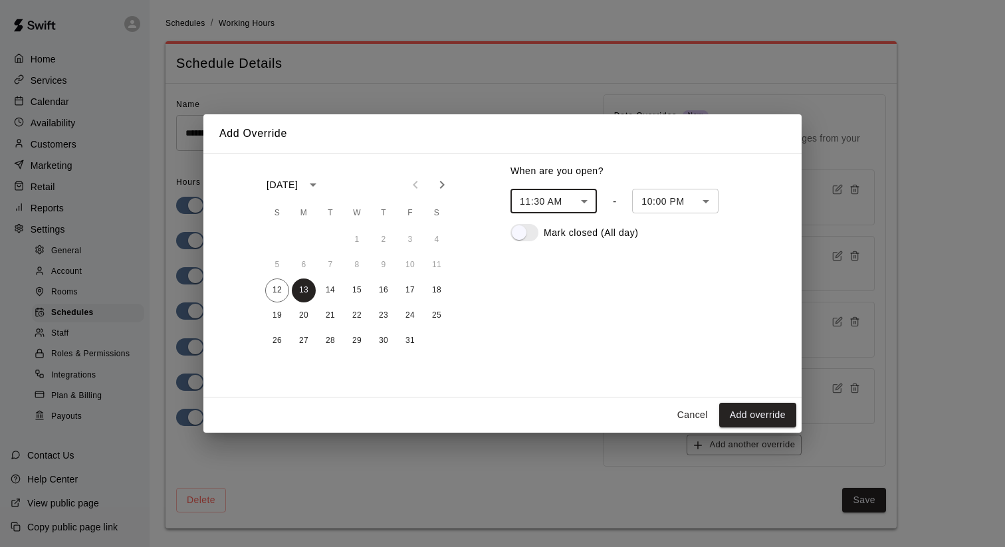
click at [719, 344] on div "When are you open? 11:30 AM *** ​ - 10:00 PM **** ​ Mark closed (All day)" at bounding box center [639, 267] width 291 height 238
click at [753, 417] on button "Add override" at bounding box center [757, 415] width 77 height 25
type input "******"
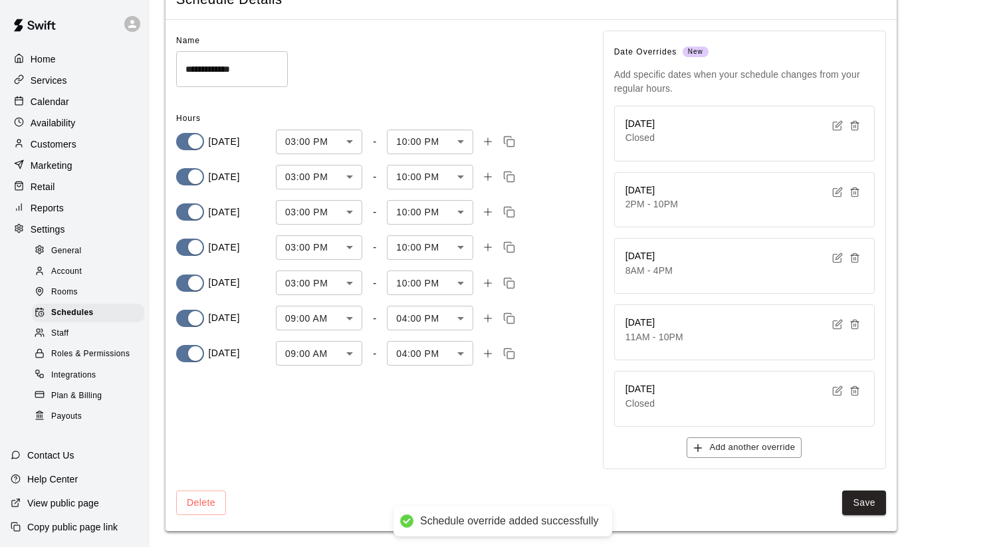
scroll to position [60, 0]
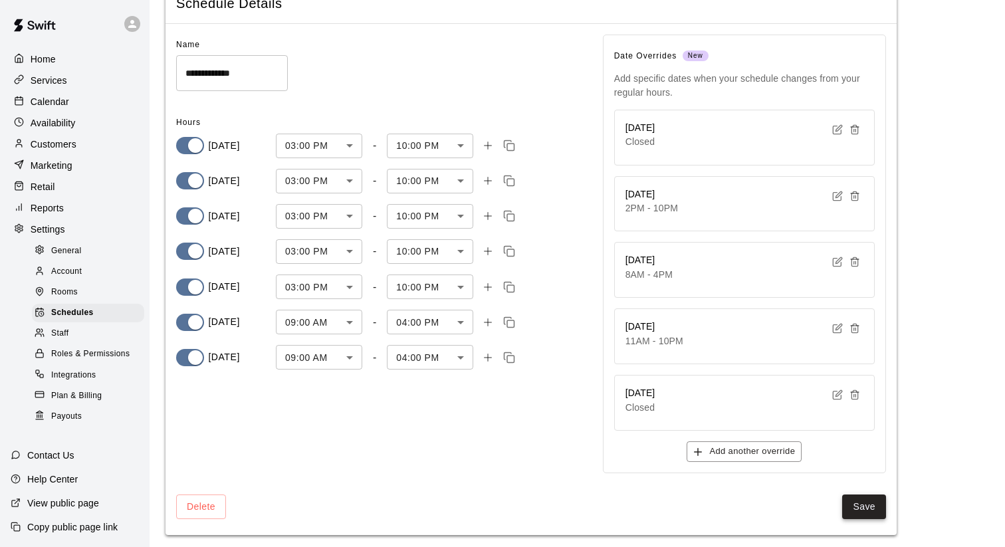
click at [854, 504] on button "Save" at bounding box center [864, 506] width 44 height 25
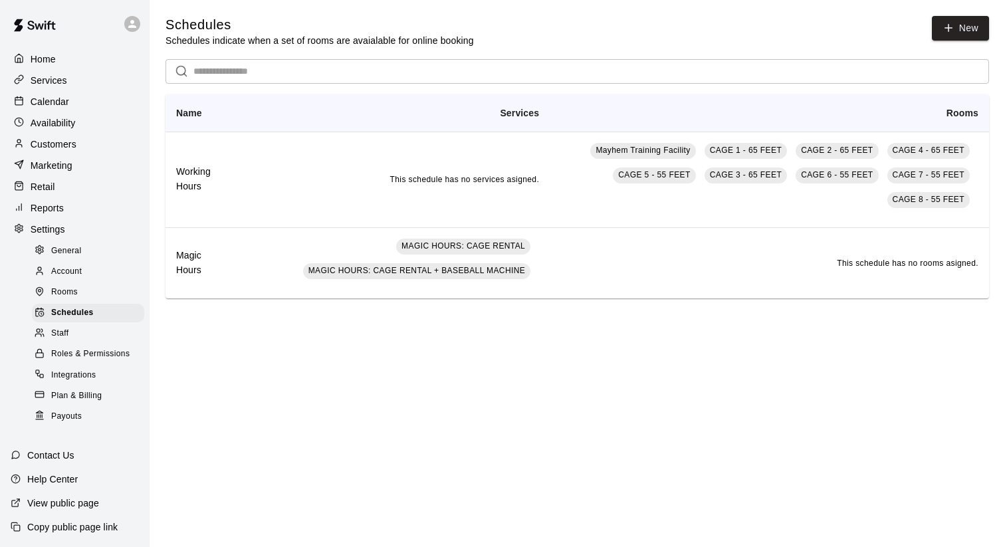
click at [52, 101] on p "Calendar" at bounding box center [50, 101] width 39 height 13
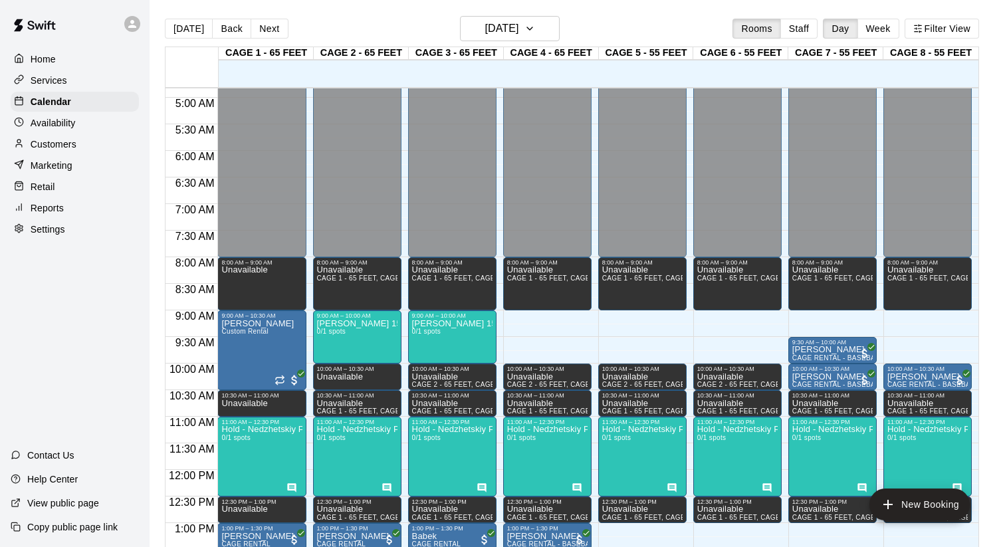
scroll to position [225, 0]
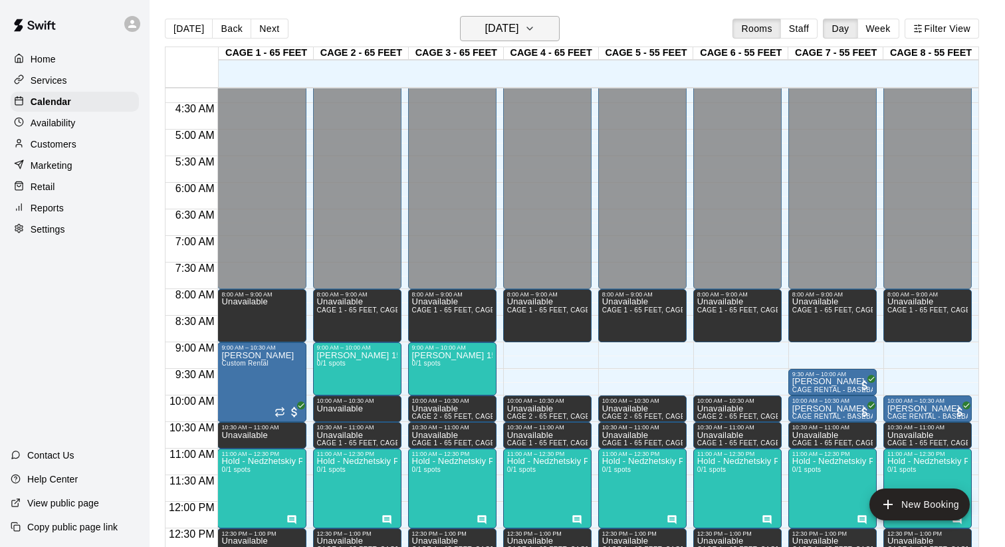
click at [507, 38] on h6 "[DATE]" at bounding box center [501, 28] width 34 height 19
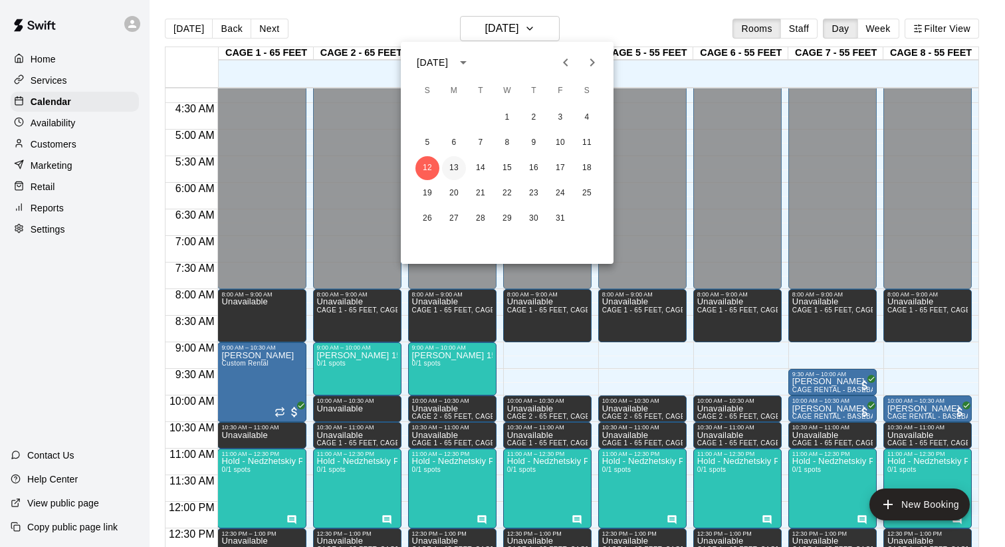
click at [453, 167] on button "13" at bounding box center [454, 168] width 24 height 24
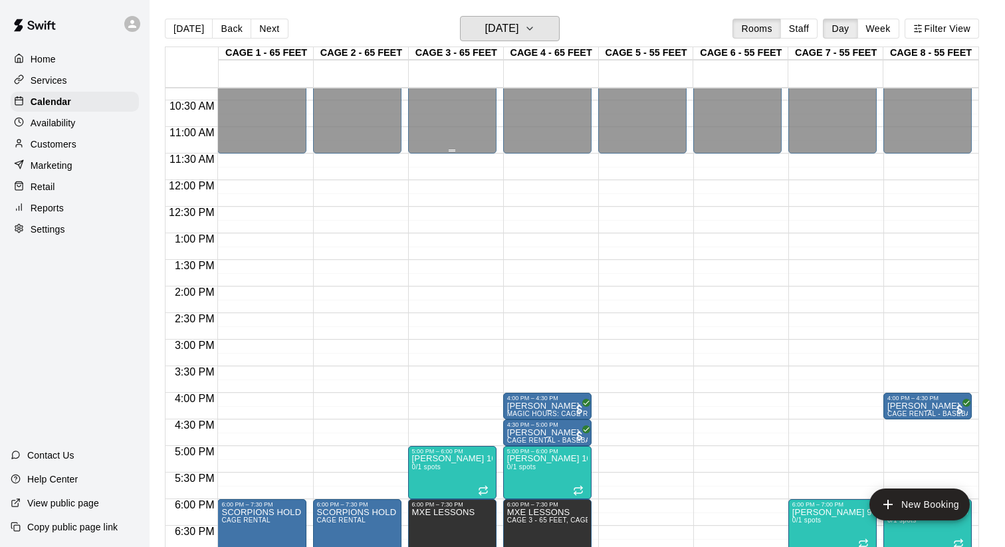
scroll to position [526, 0]
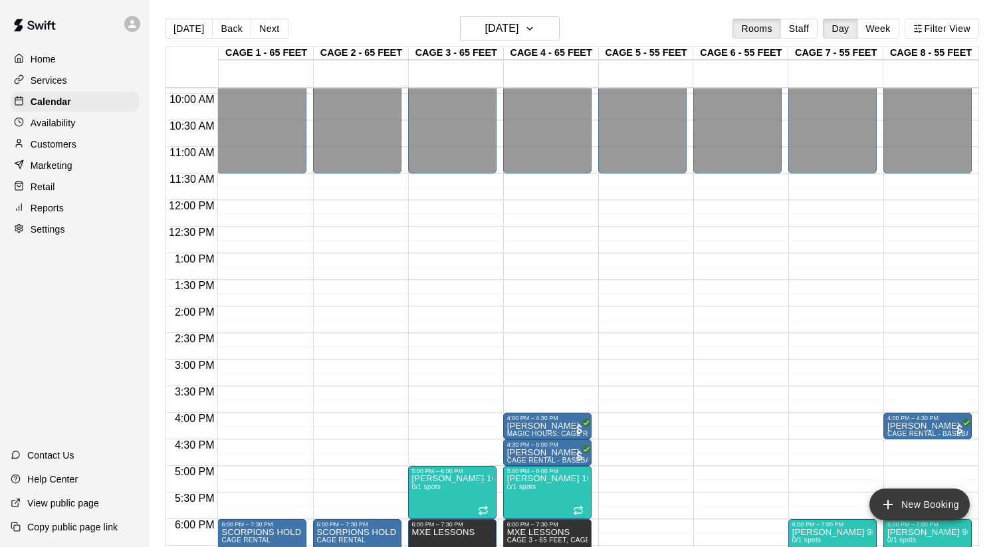
click at [920, 504] on button "New Booking" at bounding box center [919, 504] width 100 height 32
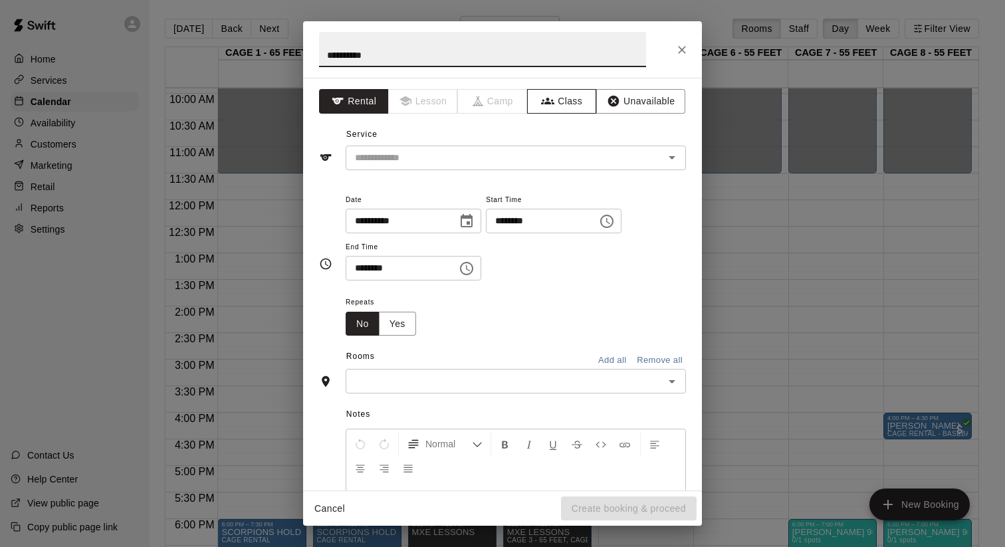
type input "**********"
click at [558, 100] on button "Class" at bounding box center [562, 101] width 70 height 25
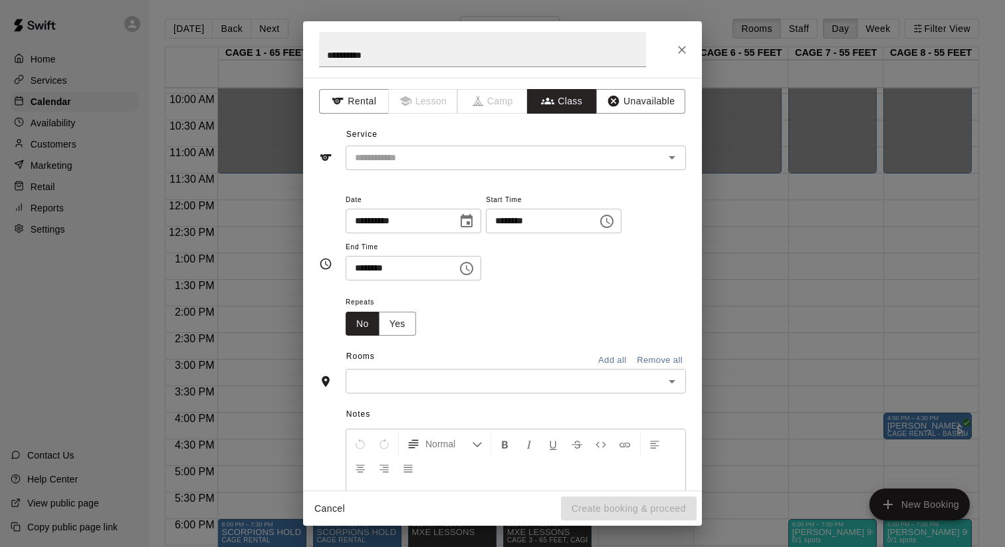
click at [564, 160] on input "text" at bounding box center [505, 158] width 310 height 17
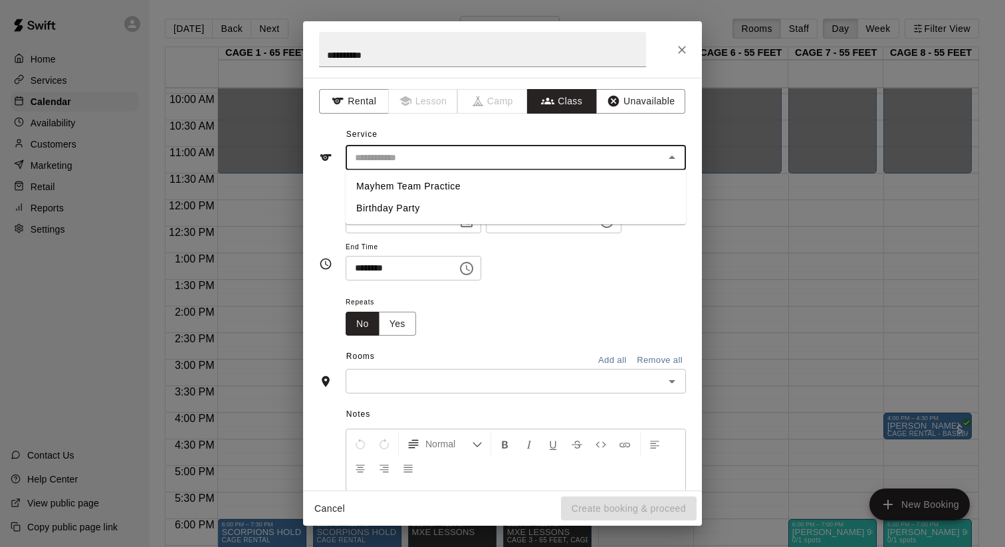
click at [494, 183] on li "Mayhem Team Practice" at bounding box center [516, 186] width 340 height 22
type input "**********"
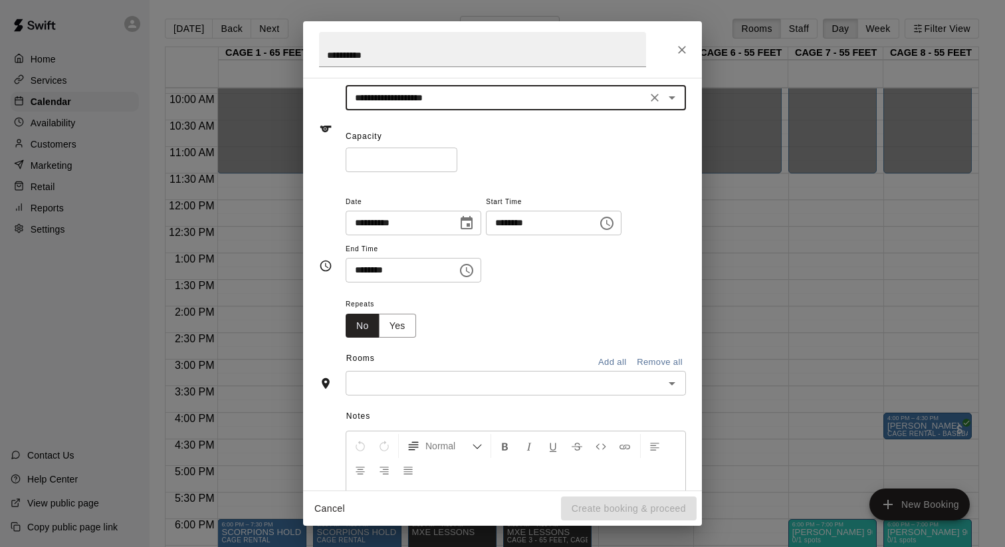
scroll to position [69, 0]
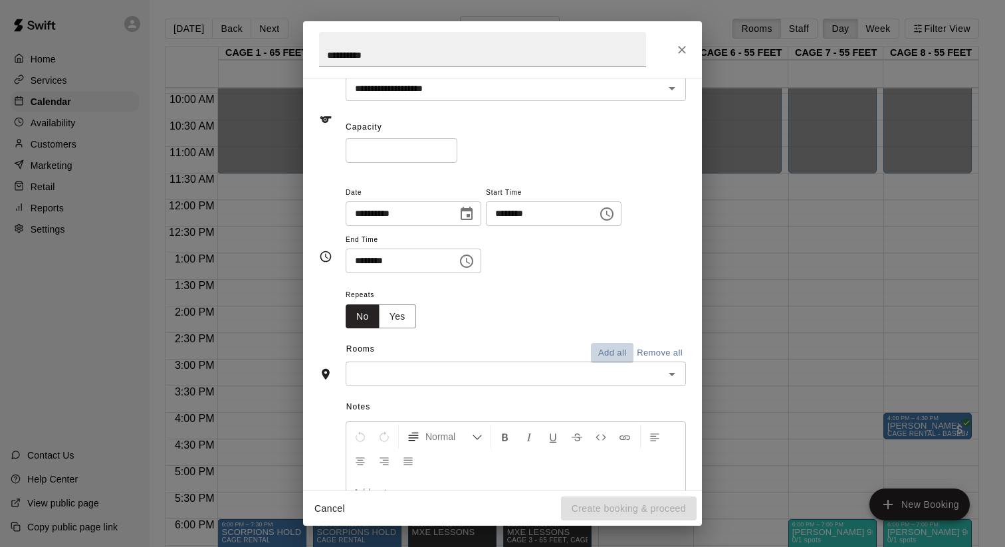
click at [611, 355] on button "Add all" at bounding box center [612, 353] width 43 height 21
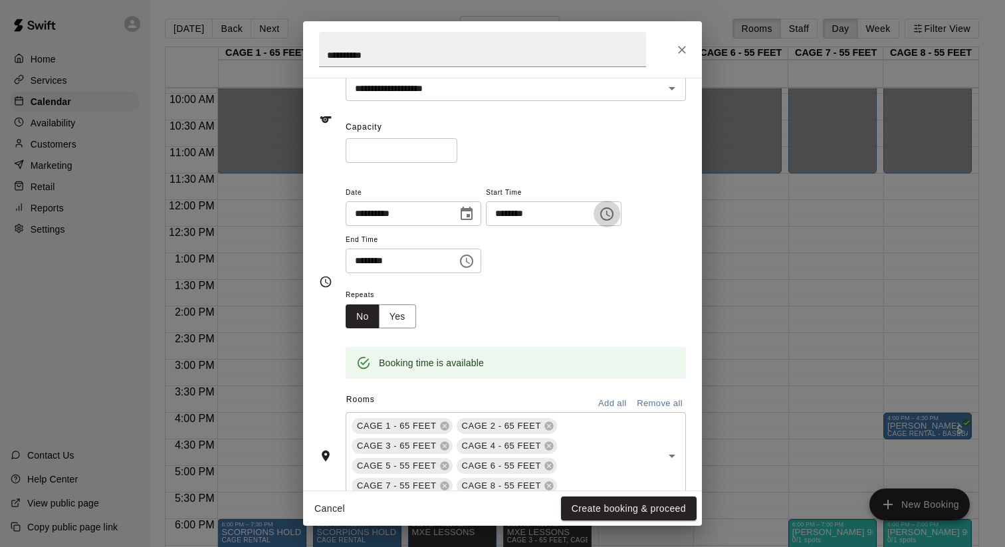
click at [613, 214] on icon "Choose time, selected time is 3:00 PM" at bounding box center [607, 214] width 16 height 16
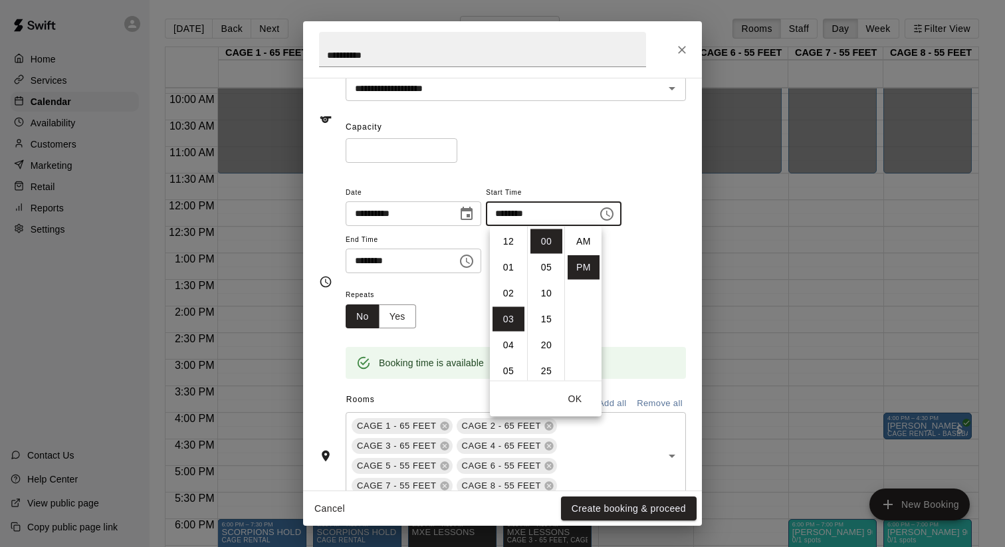
scroll to position [24, 0]
click at [508, 292] on li "11" at bounding box center [508, 290] width 32 height 25
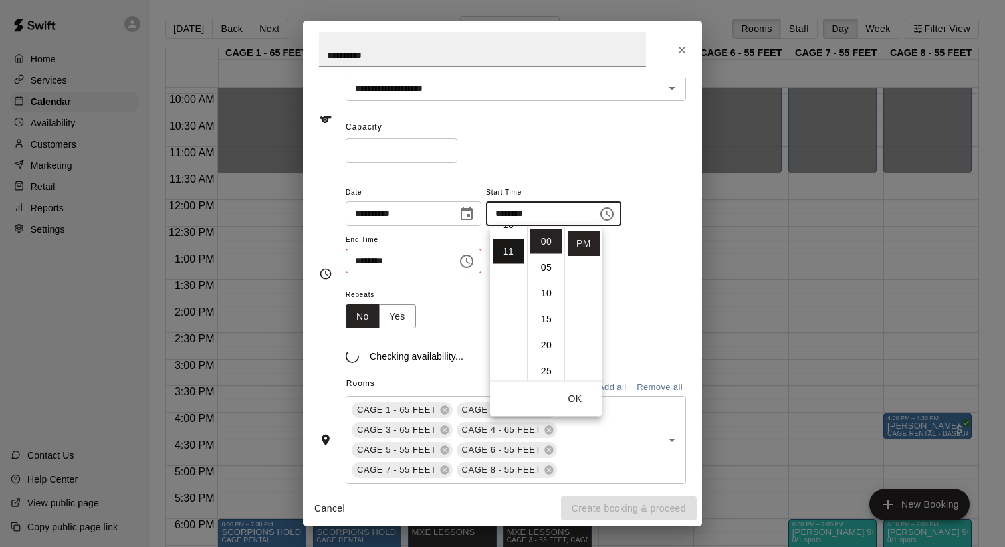
scroll to position [283, 0]
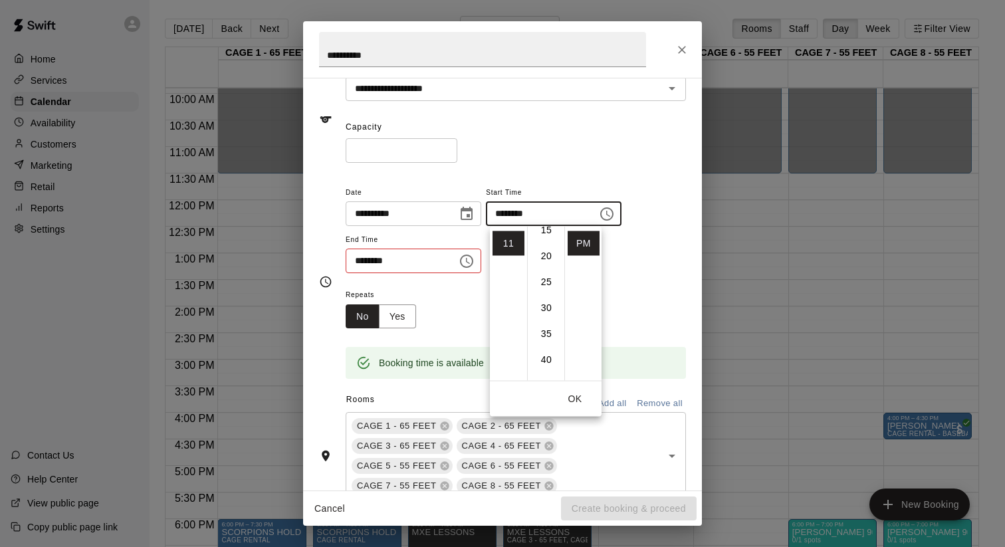
click at [540, 304] on li "30" at bounding box center [546, 308] width 32 height 25
click at [583, 236] on li "AM" at bounding box center [583, 241] width 32 height 25
type input "********"
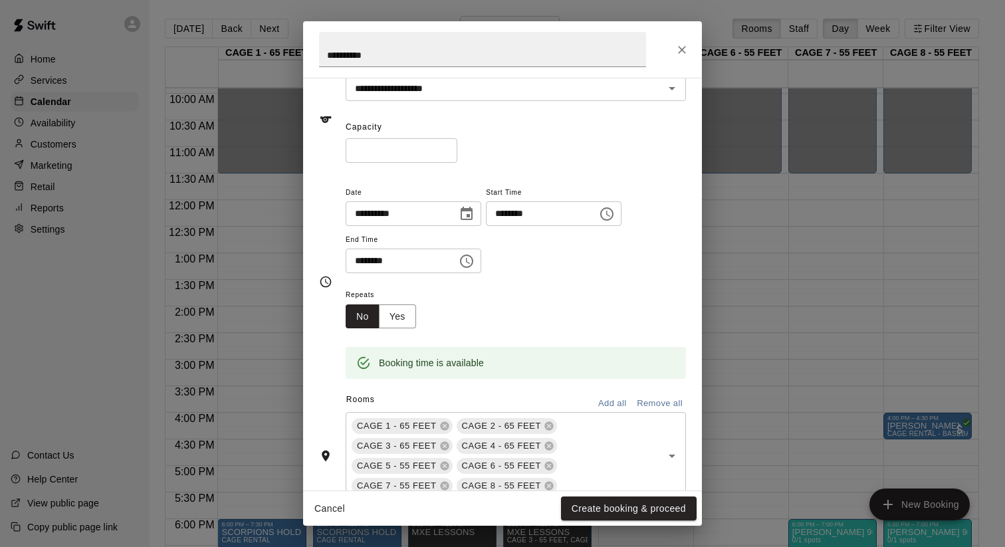
click at [361, 264] on input "********" at bounding box center [397, 261] width 102 height 25
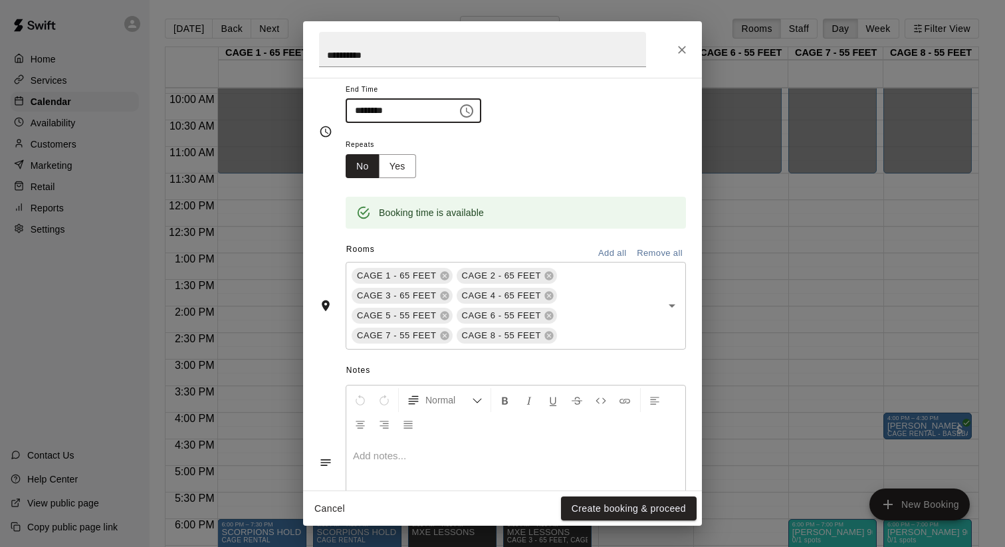
scroll to position [293, 0]
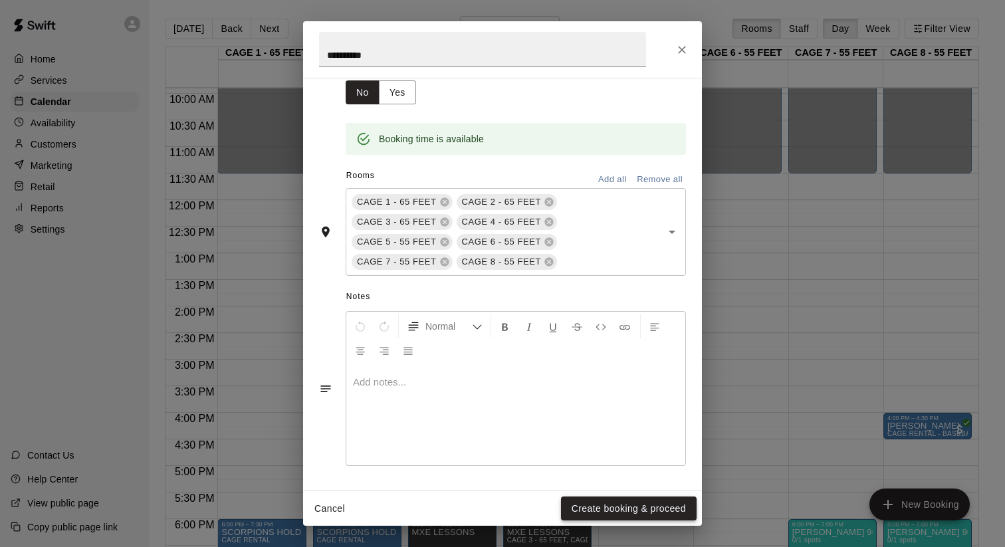
type input "********"
click at [581, 500] on button "Create booking & proceed" at bounding box center [629, 508] width 136 height 25
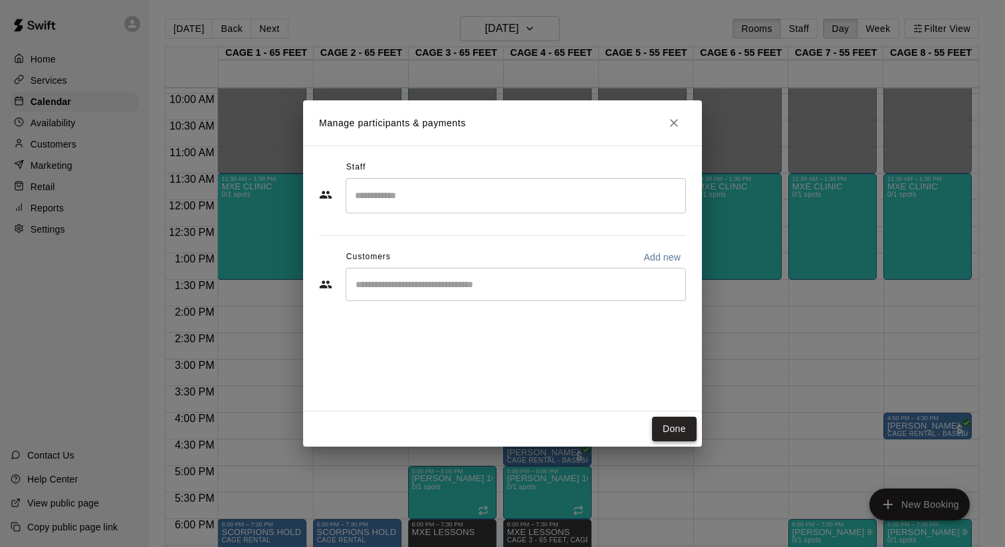
click at [665, 433] on button "Done" at bounding box center [674, 429] width 45 height 25
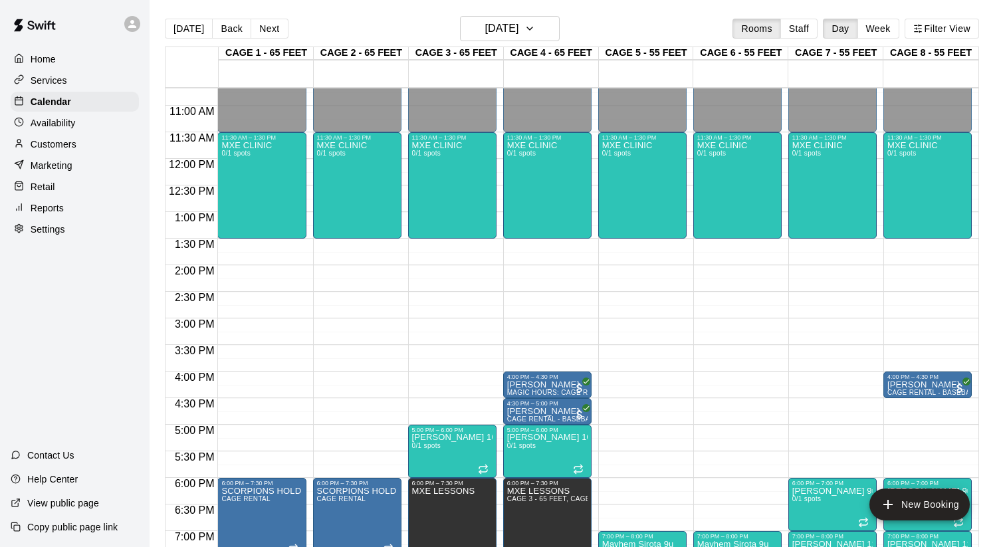
scroll to position [580, 0]
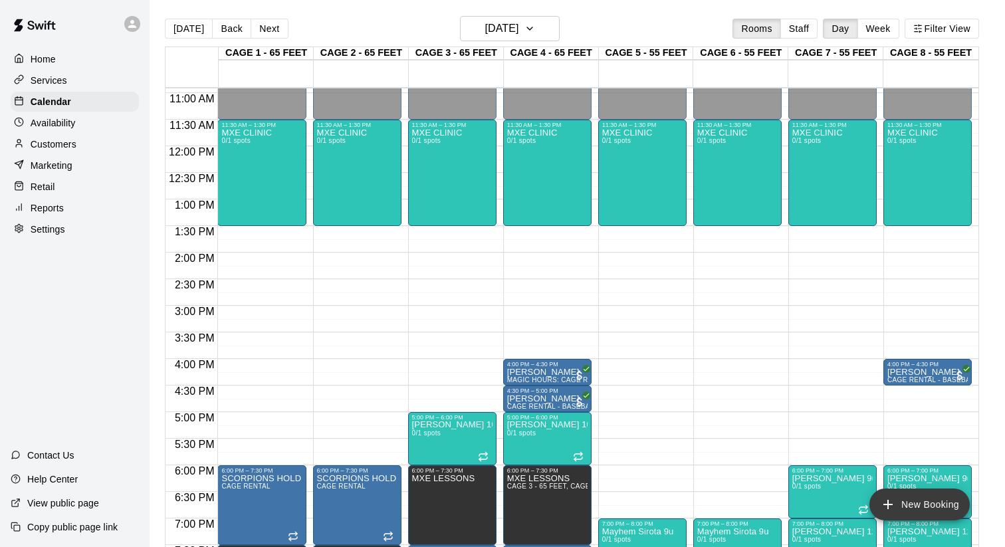
click at [912, 507] on button "New Booking" at bounding box center [919, 504] width 100 height 32
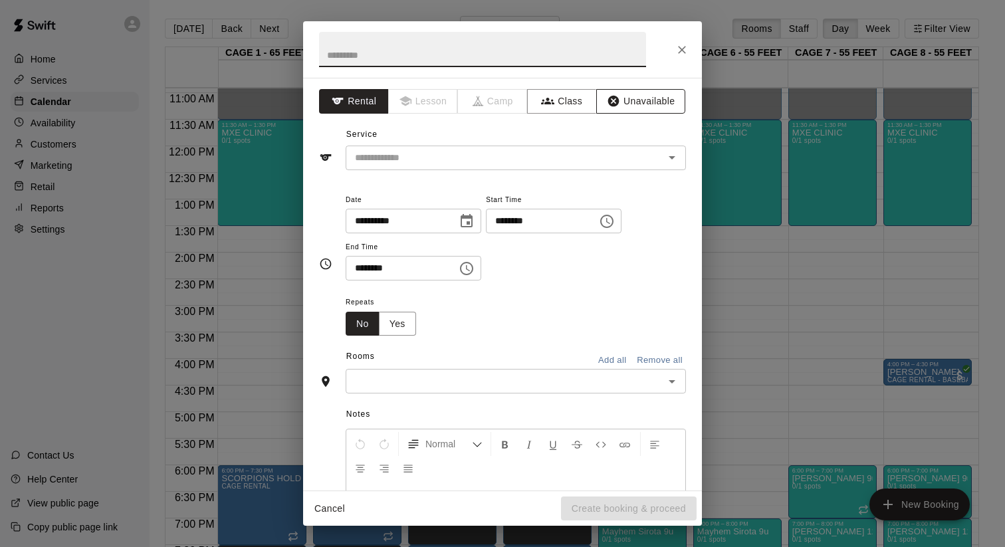
click at [631, 102] on button "Unavailable" at bounding box center [640, 101] width 89 height 25
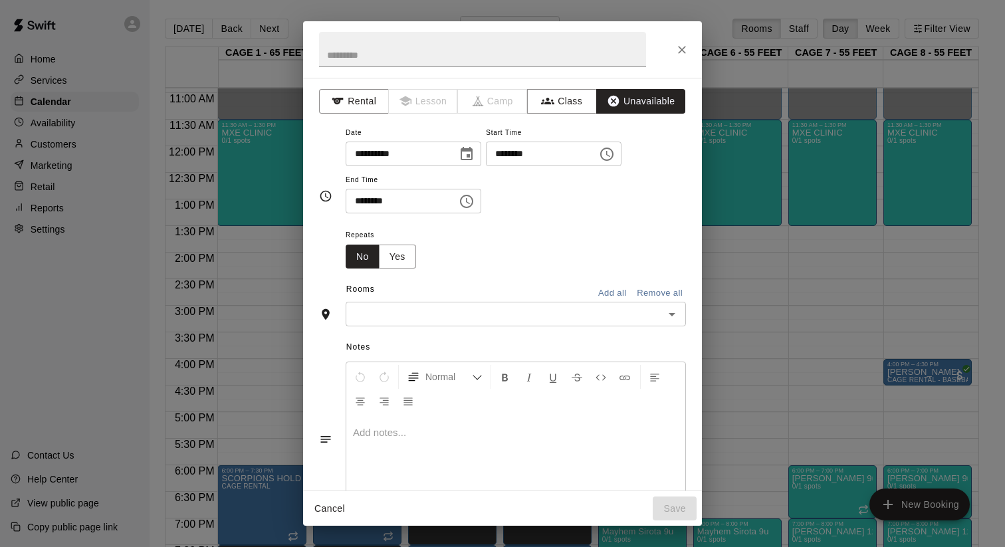
click at [503, 157] on input "********" at bounding box center [537, 154] width 102 height 25
type input "********"
click at [520, 155] on input "********" at bounding box center [537, 154] width 102 height 25
type input "********"
click at [359, 197] on input "********" at bounding box center [397, 201] width 102 height 25
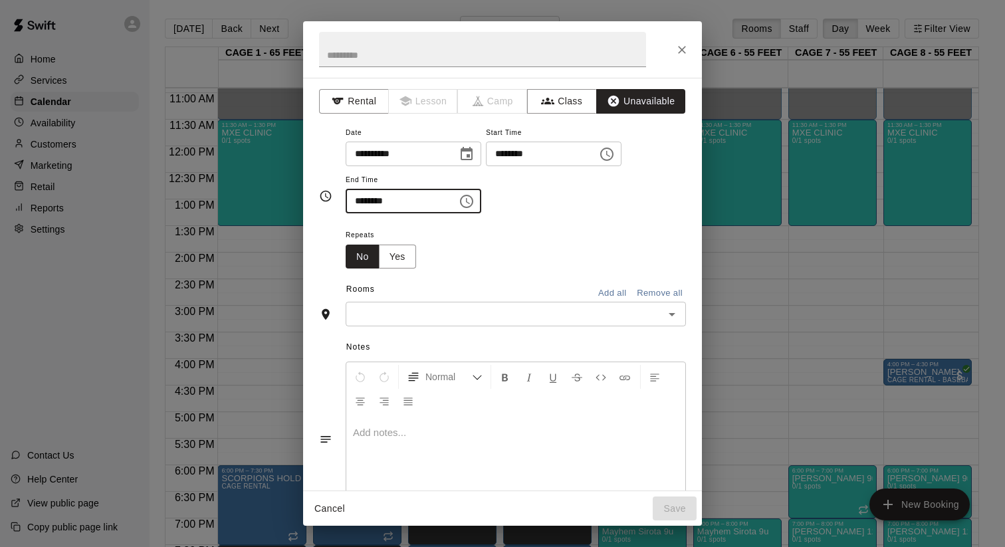
type input "********"
click at [607, 292] on button "Add all" at bounding box center [612, 293] width 43 height 21
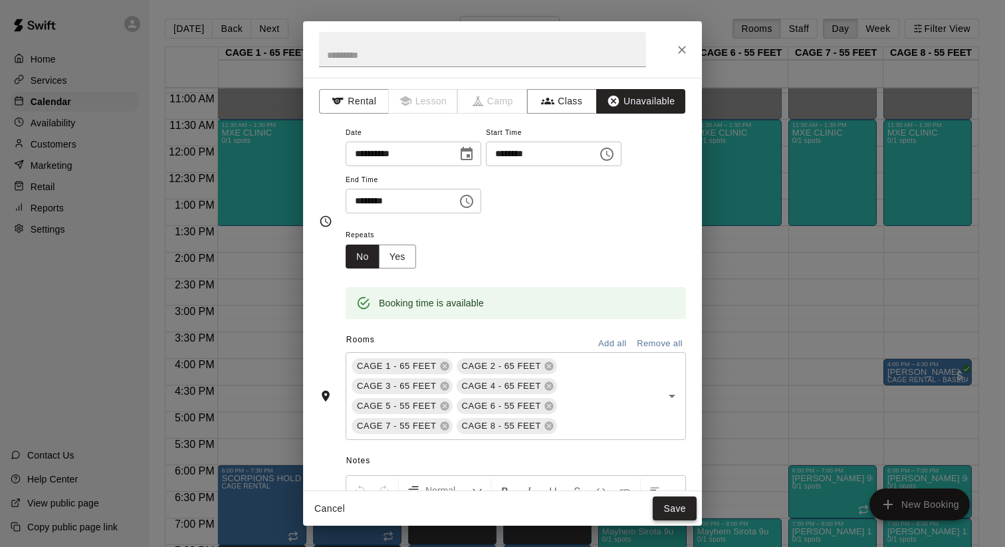
click at [675, 517] on button "Save" at bounding box center [675, 508] width 44 height 25
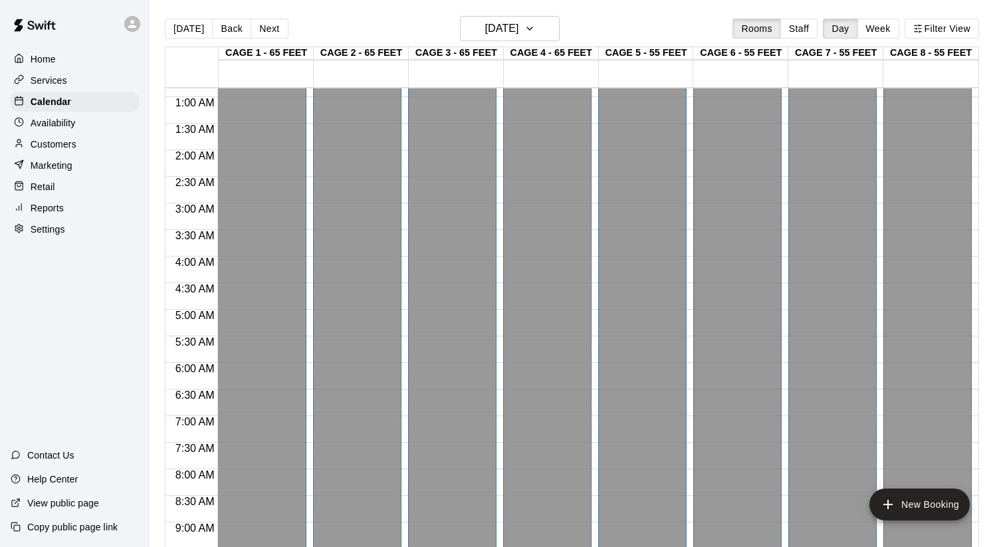
scroll to position [0, 0]
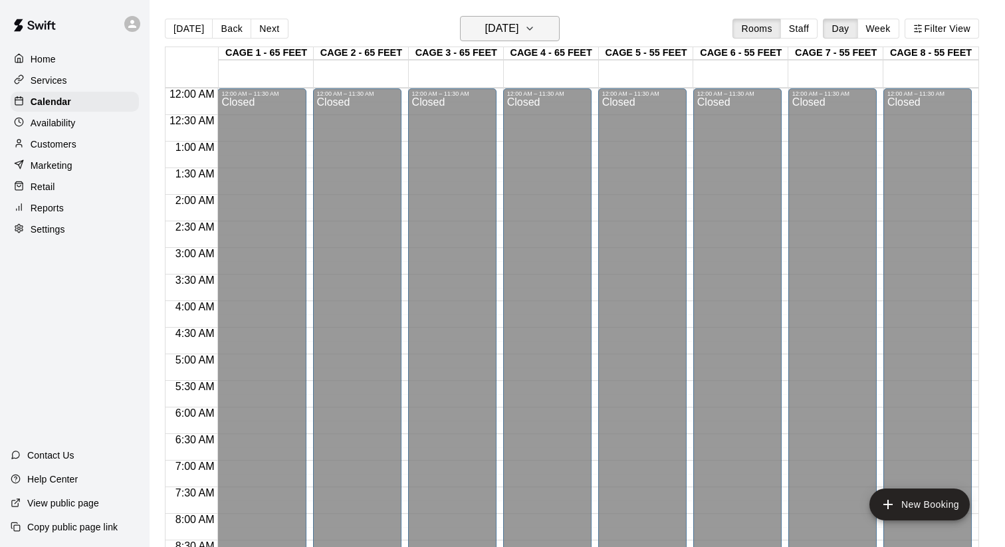
click at [535, 26] on icon "button" at bounding box center [529, 29] width 11 height 16
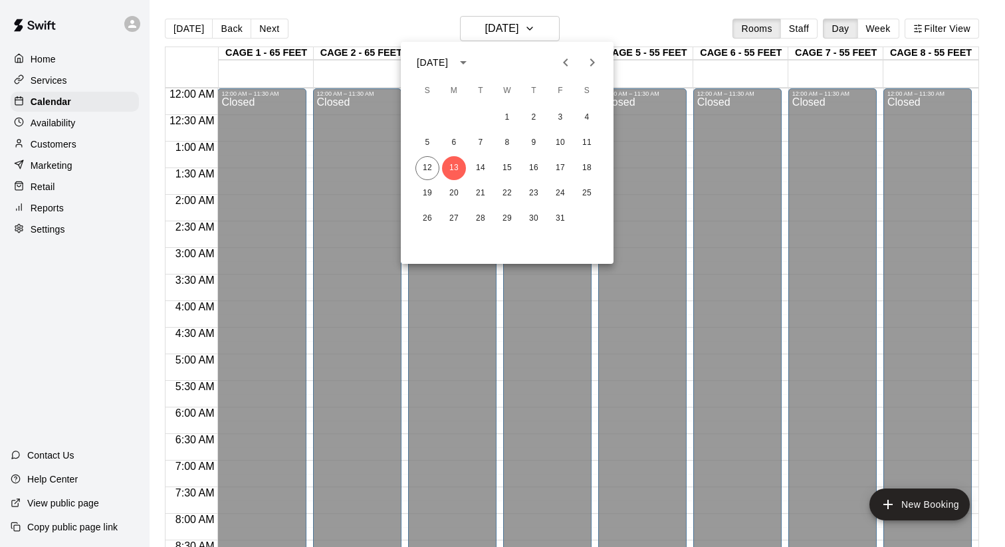
click at [482, 155] on div "1 2 3 4 5 6 7 8 9 10 11 12 13 14 15 16 17 18 19 20 21 22 23 24 25 26 27 28 29 3…" at bounding box center [507, 168] width 213 height 128
click at [482, 161] on button "14" at bounding box center [480, 168] width 24 height 24
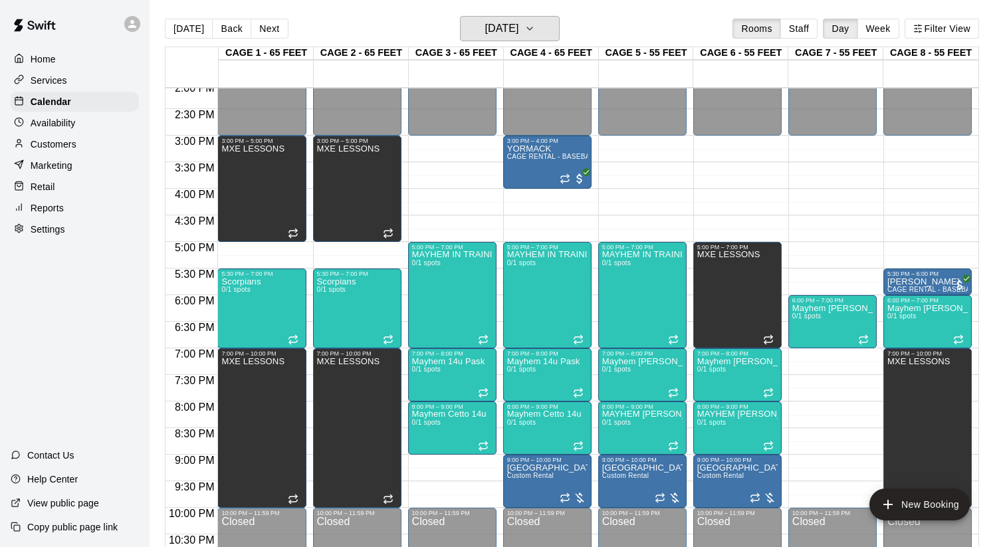
scroll to position [746, 0]
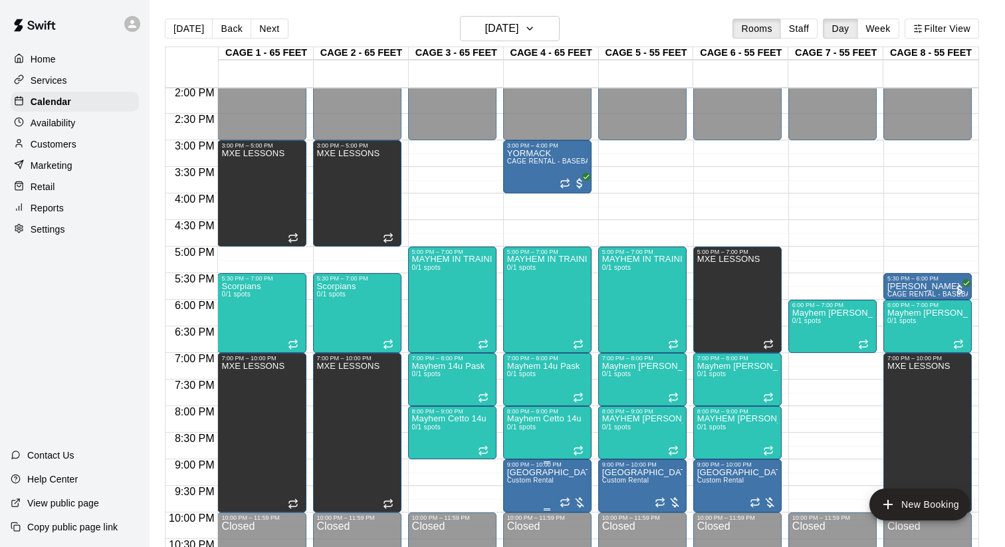
click at [578, 503] on div at bounding box center [573, 502] width 27 height 13
click at [575, 495] on img "edit" at bounding box center [572, 491] width 15 height 15
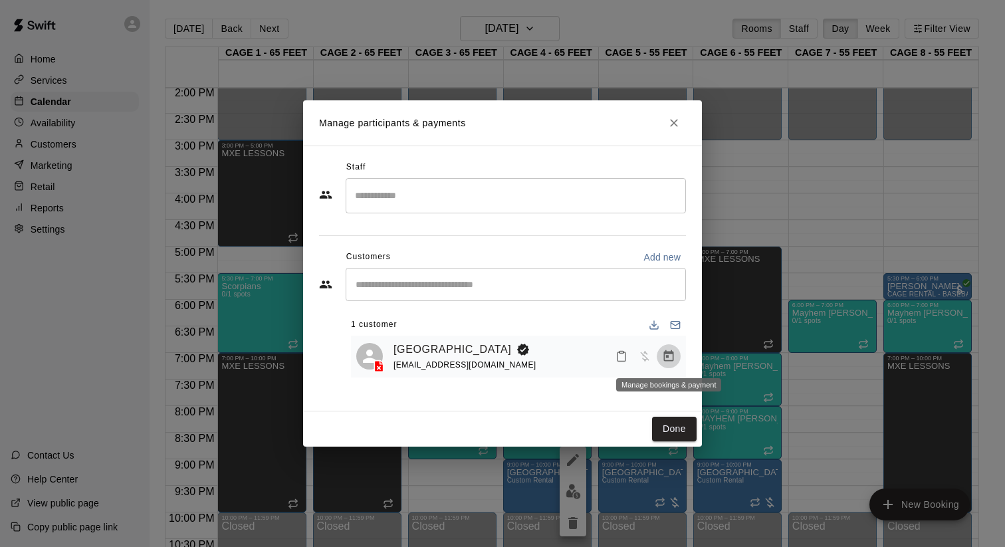
click at [664, 361] on icon "Manage bookings & payment" at bounding box center [669, 355] width 10 height 11
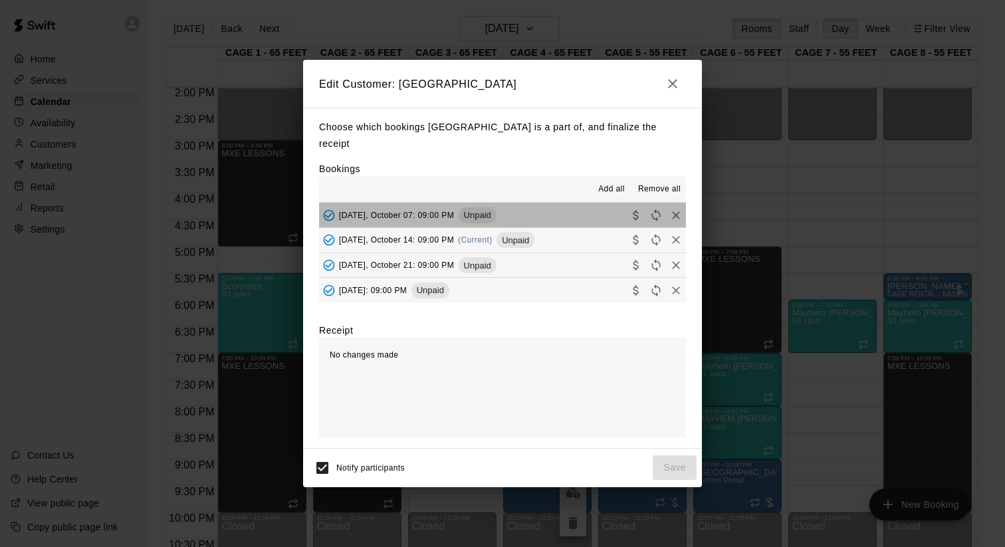
click at [495, 210] on span "Unpaid" at bounding box center [478, 215] width 38 height 10
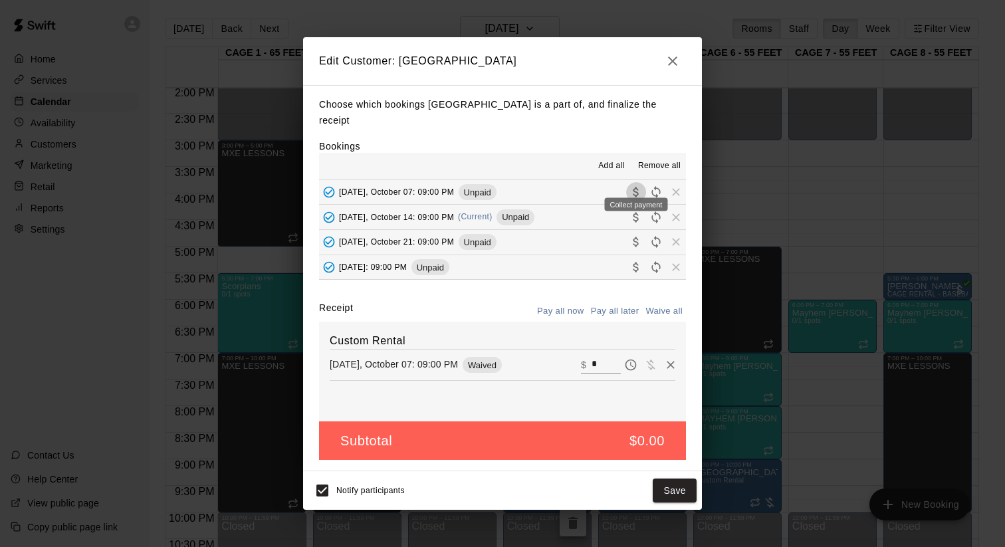
click at [631, 185] on icon "Collect payment" at bounding box center [635, 191] width 13 height 13
click at [672, 63] on icon "button" at bounding box center [673, 61] width 16 height 16
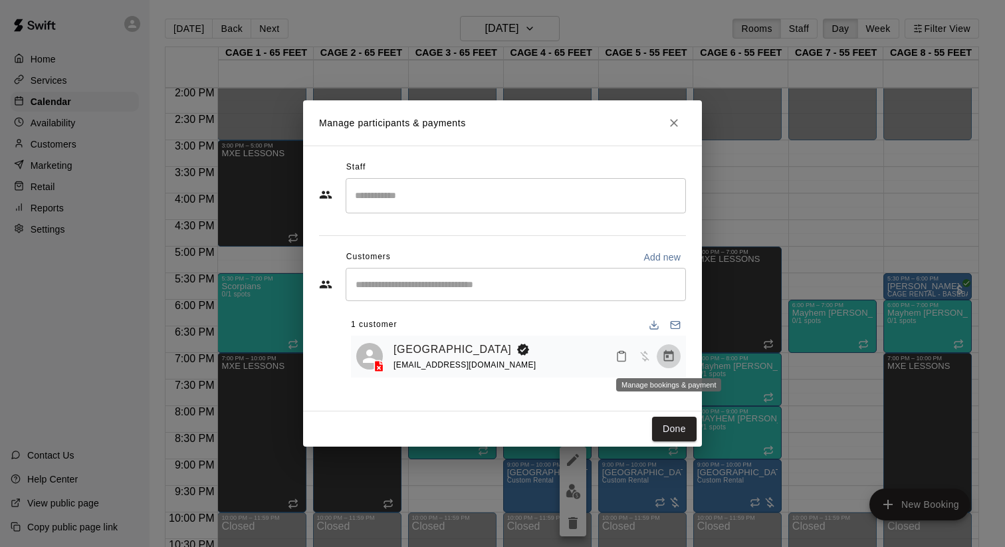
click at [666, 354] on icon "Manage bookings & payment" at bounding box center [668, 356] width 13 height 13
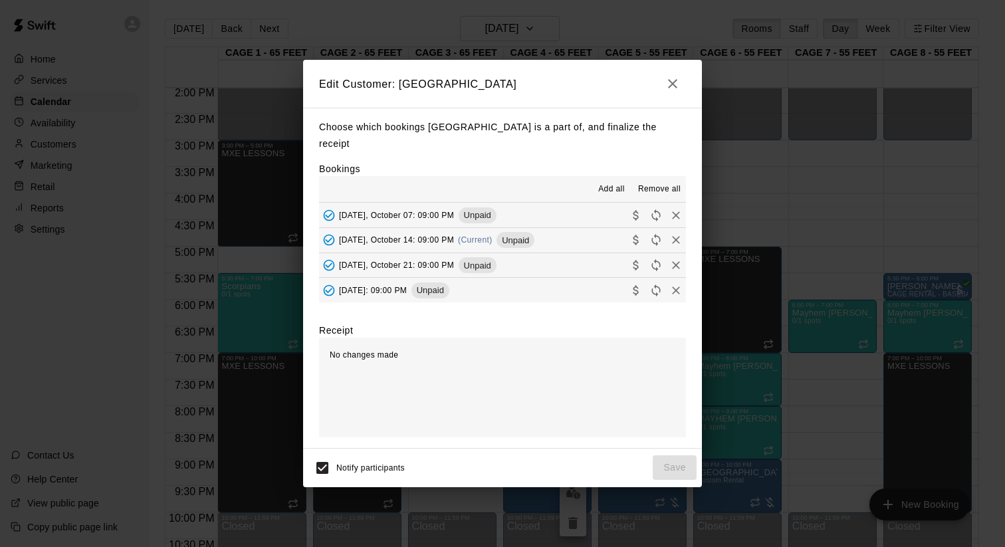
scroll to position [1, 0]
click at [555, 235] on button "Tuesday, October 14: 09:00 PM (Current) Unpaid" at bounding box center [502, 239] width 367 height 25
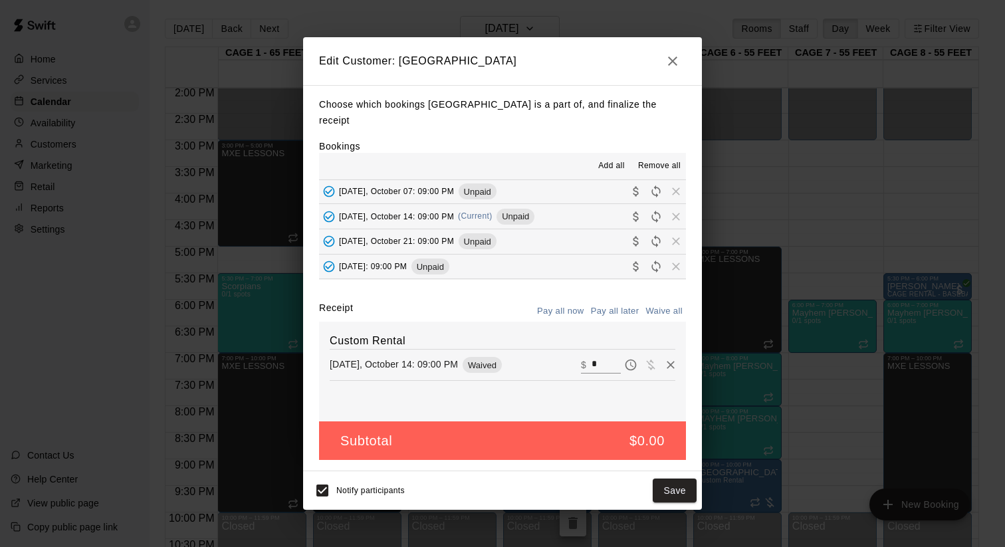
click at [484, 187] on span "Unpaid" at bounding box center [478, 192] width 38 height 10
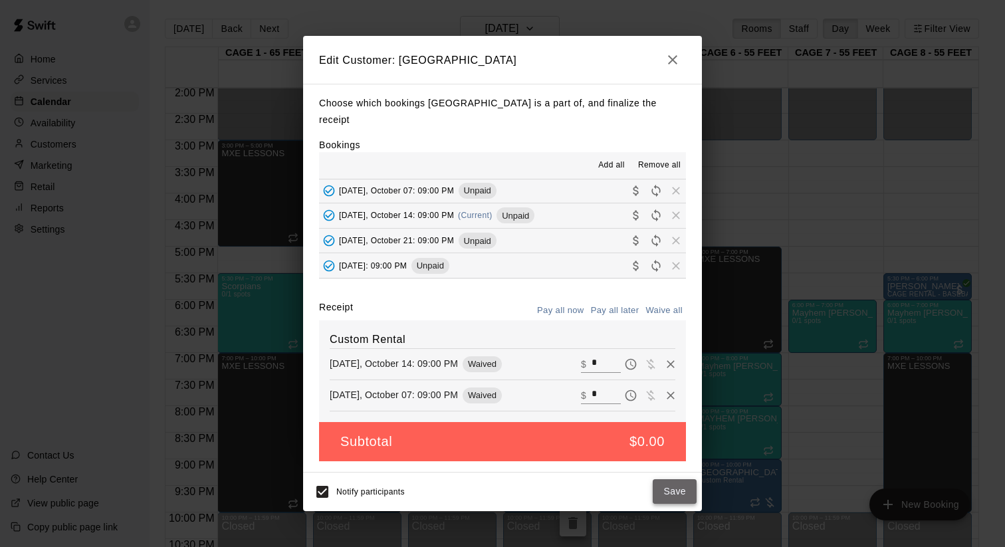
click at [674, 488] on button "Save" at bounding box center [675, 491] width 44 height 25
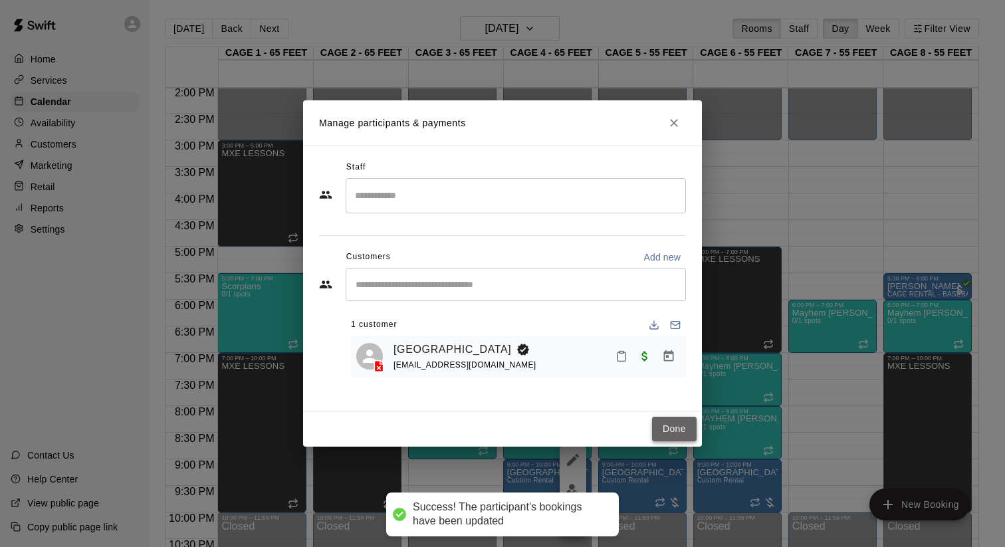
click at [665, 434] on button "Done" at bounding box center [674, 429] width 45 height 25
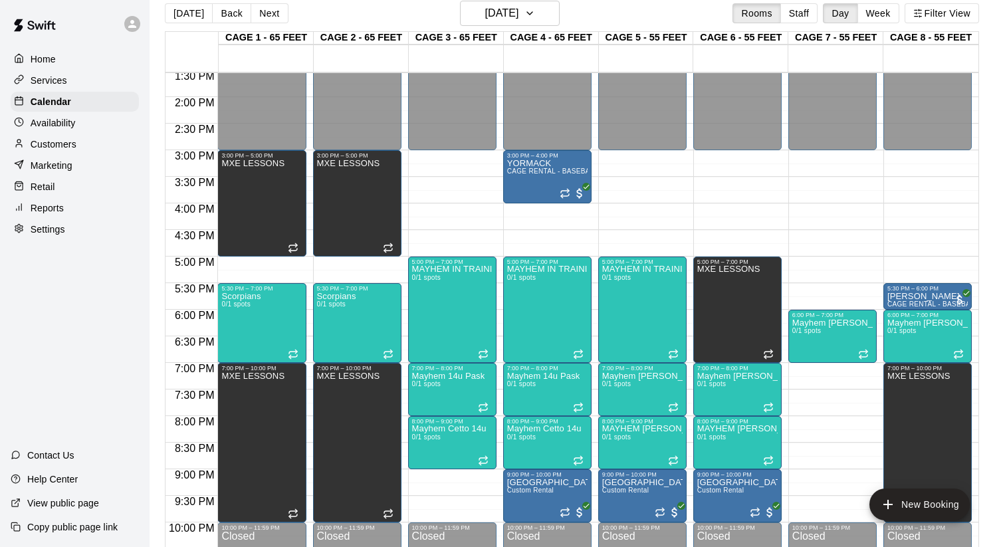
scroll to position [718, 0]
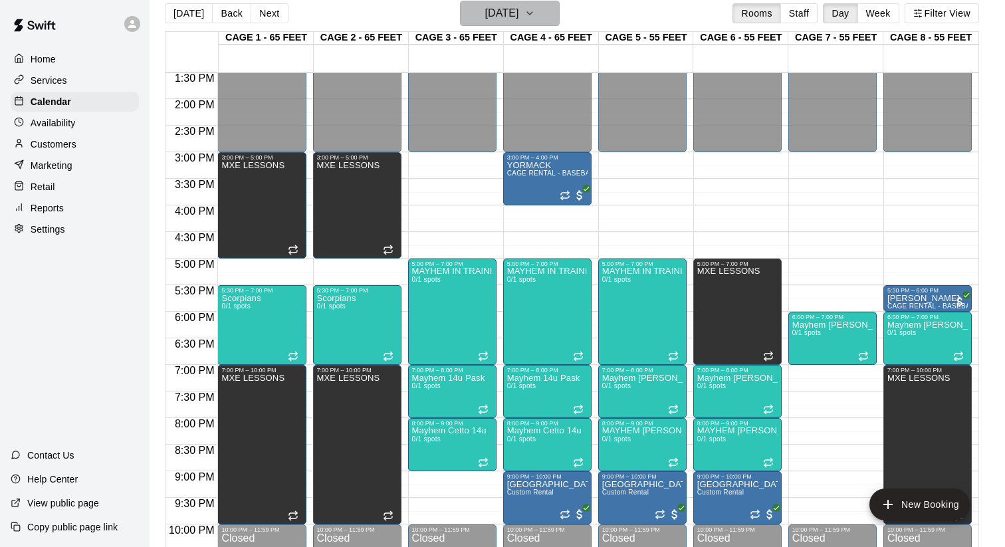
click at [504, 17] on h6 "Tuesday Oct 14" at bounding box center [501, 13] width 34 height 19
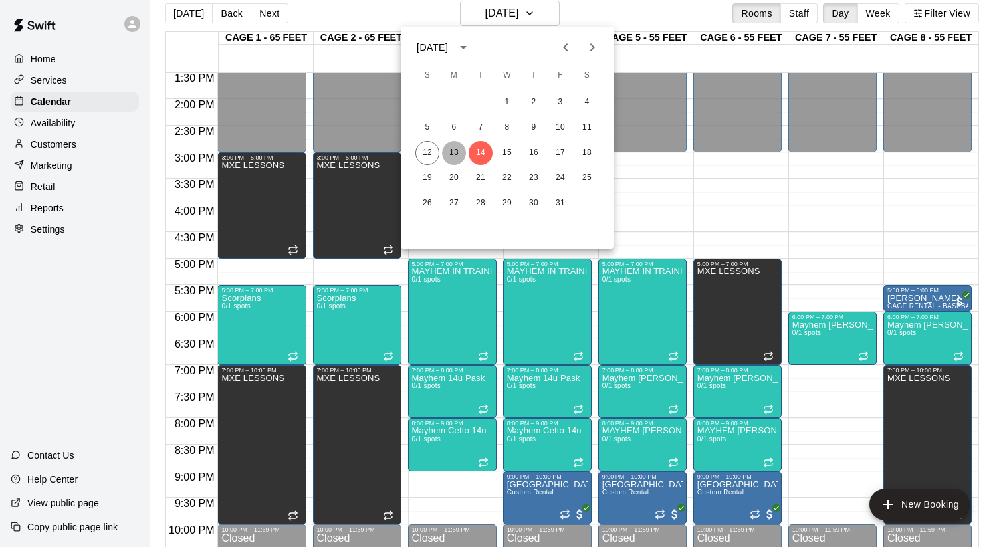
click at [453, 151] on button "13" at bounding box center [454, 153] width 24 height 24
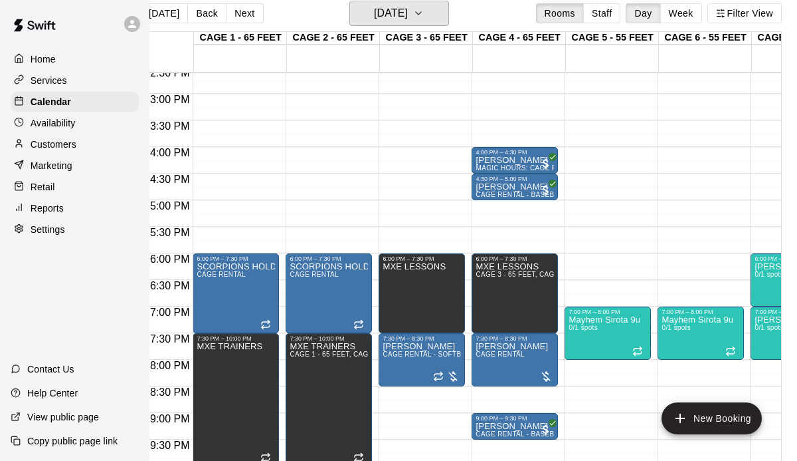
scroll to position [797, 0]
